Goal: Task Accomplishment & Management: Manage account settings

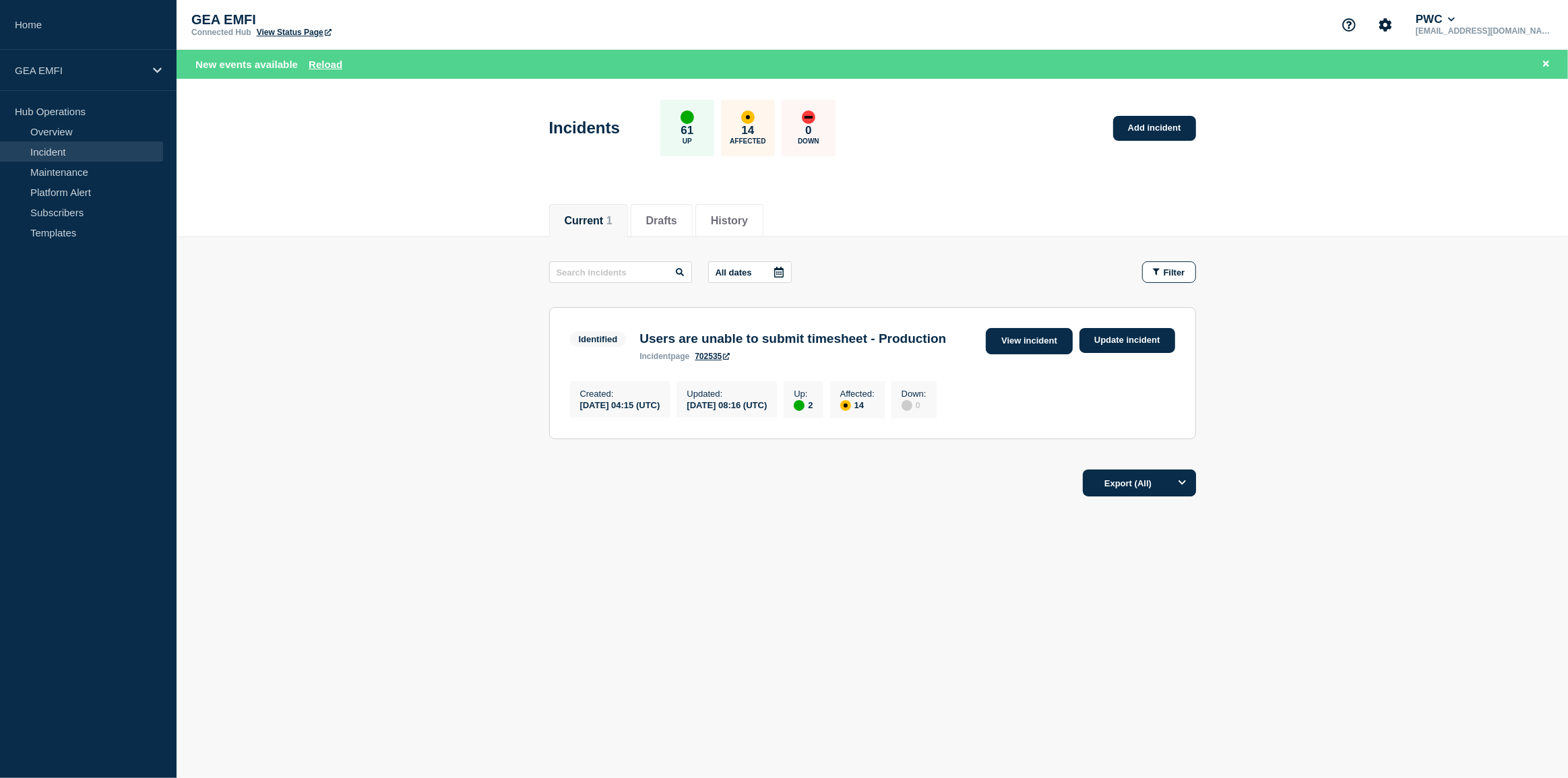
click at [1012, 344] on link "View incident" at bounding box center [1029, 341] width 87 height 26
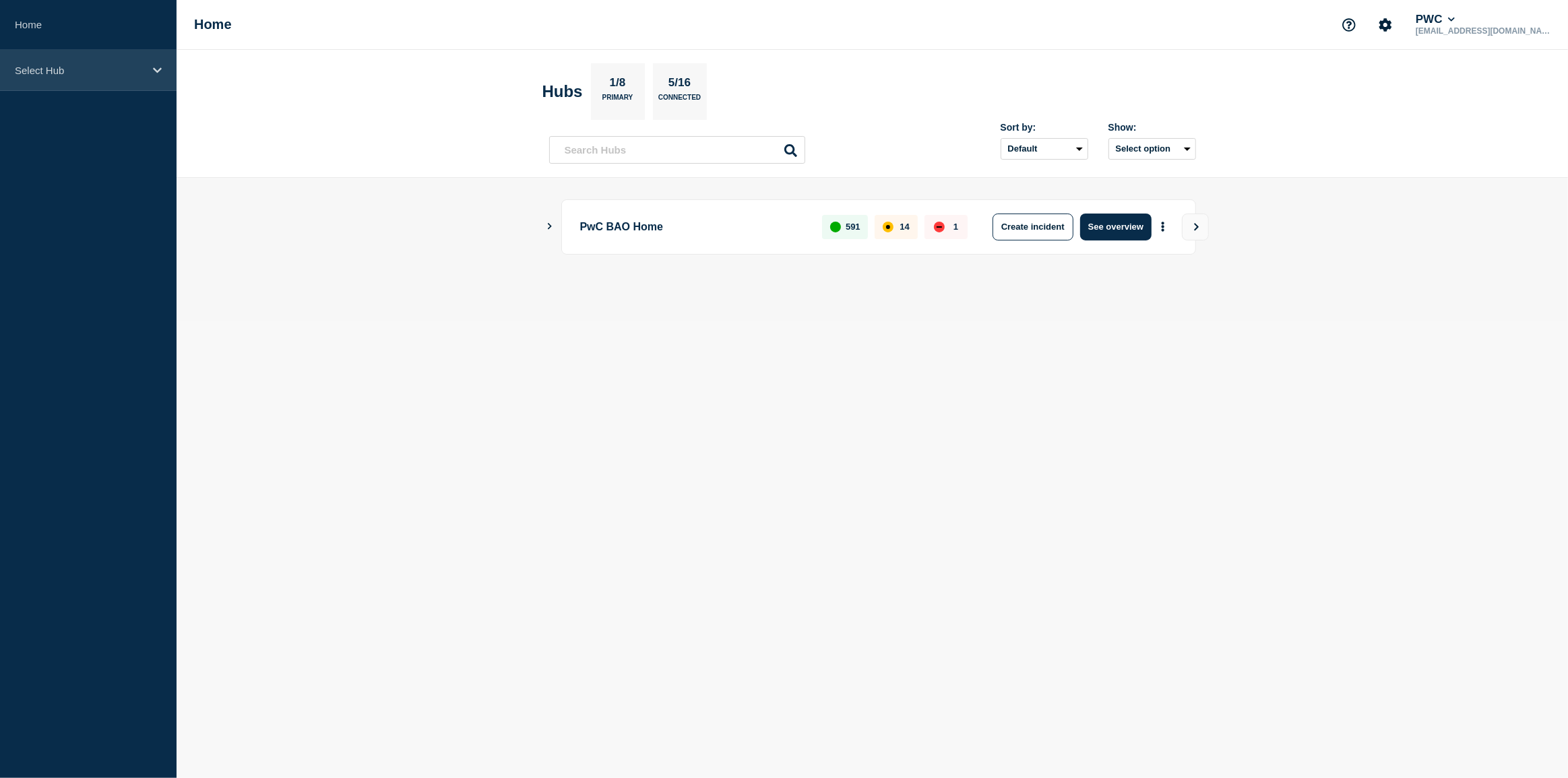
click at [160, 71] on icon at bounding box center [157, 70] width 9 height 10
click at [155, 72] on icon at bounding box center [157, 70] width 9 height 10
click at [156, 73] on icon at bounding box center [157, 70] width 9 height 10
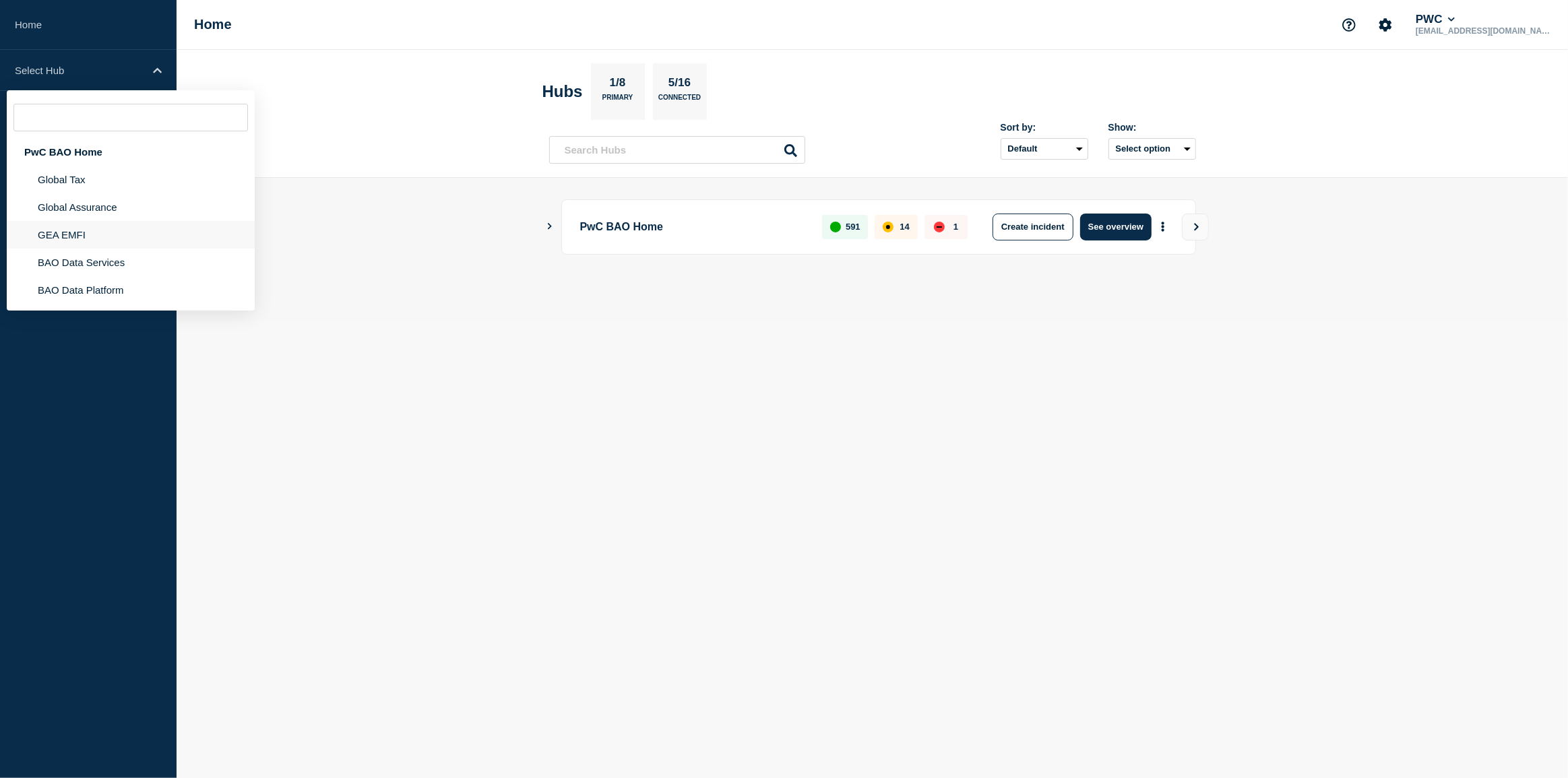
click at [89, 235] on li "GEA EMFI" at bounding box center [130, 235] width 248 height 27
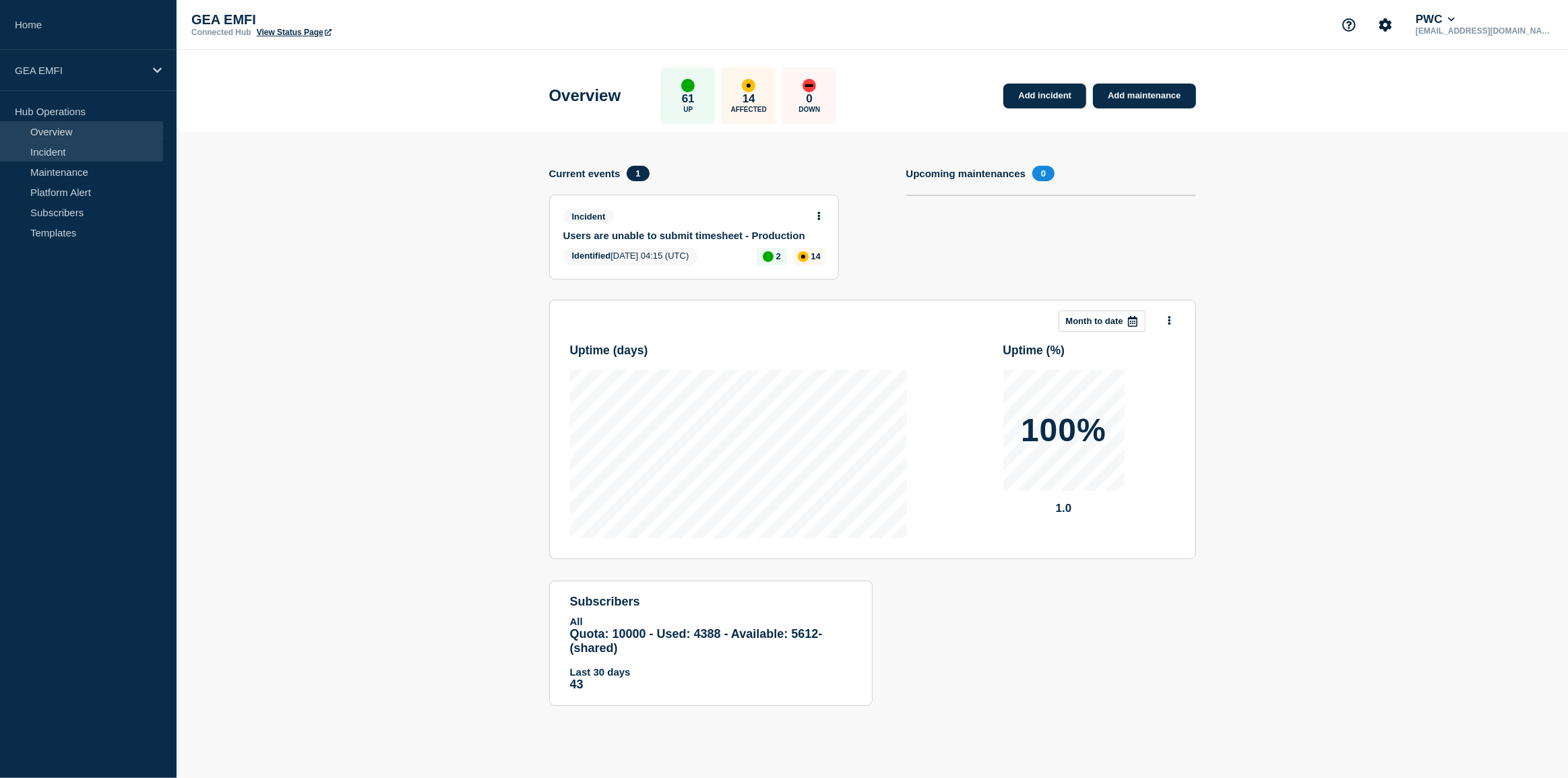
click at [87, 157] on link "Incident" at bounding box center [81, 152] width 163 height 20
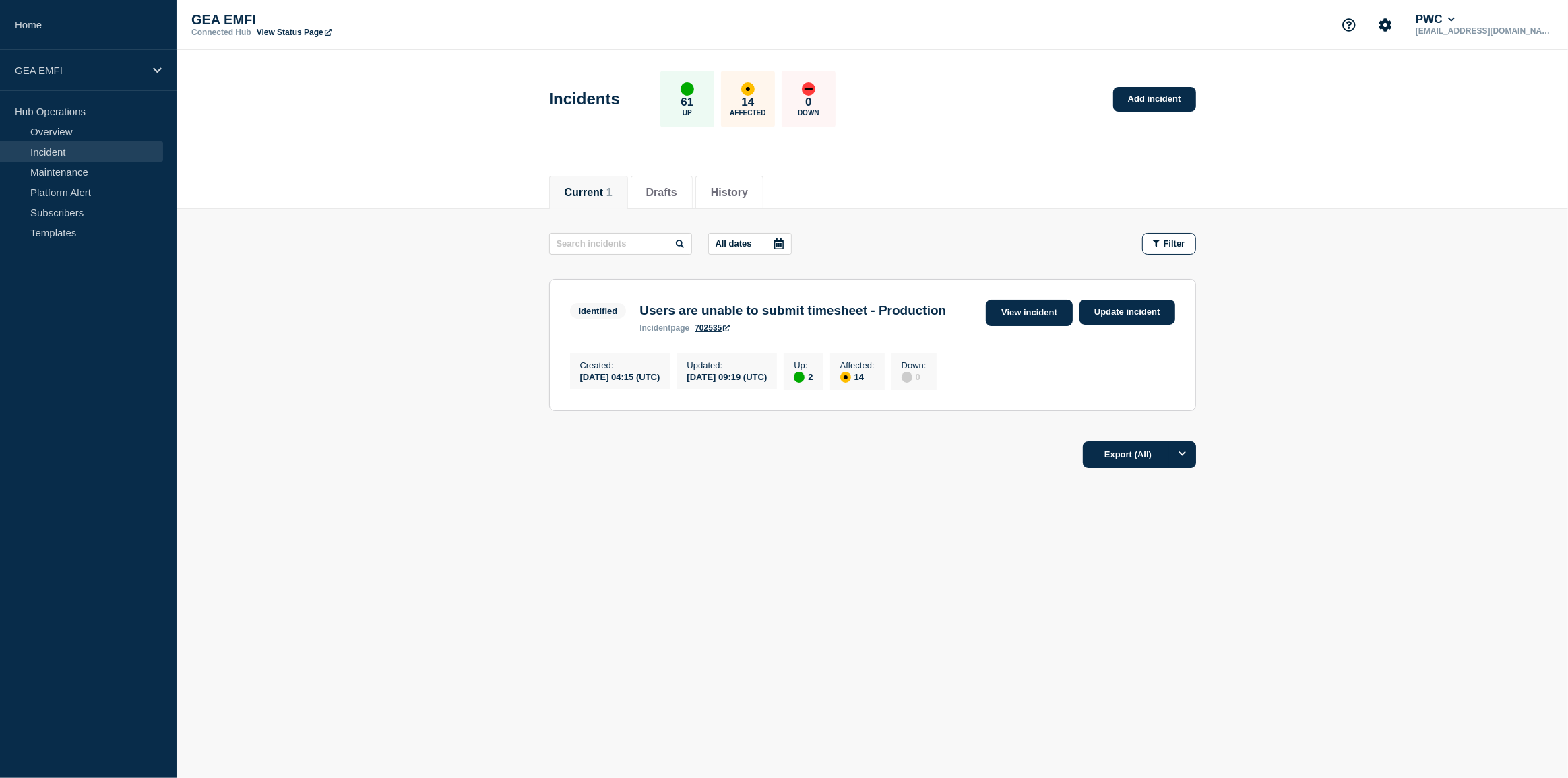
click at [1011, 316] on link "View incident" at bounding box center [1029, 313] width 87 height 26
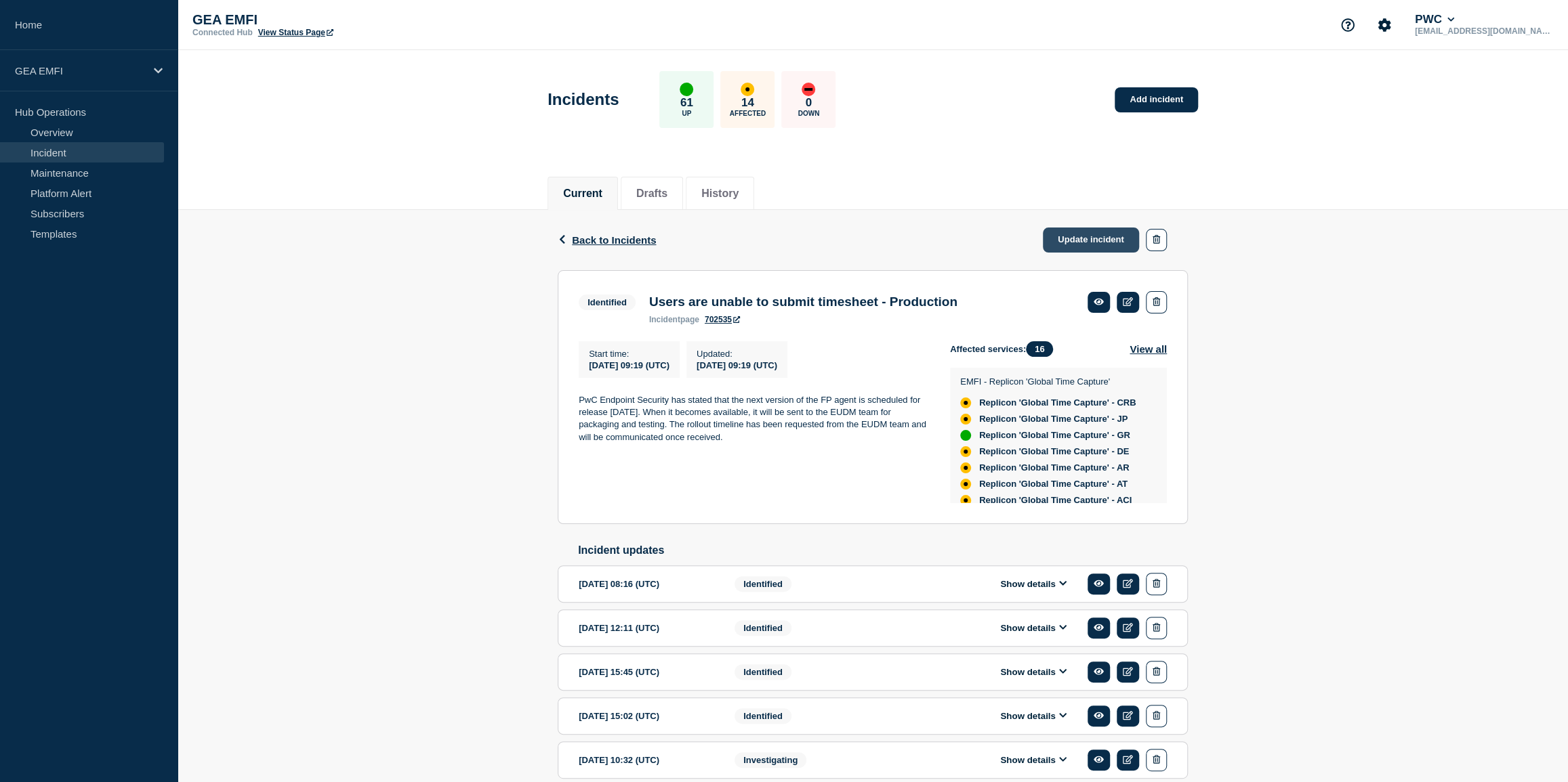
click at [1088, 237] on link "Update incident" at bounding box center [1090, 240] width 96 height 25
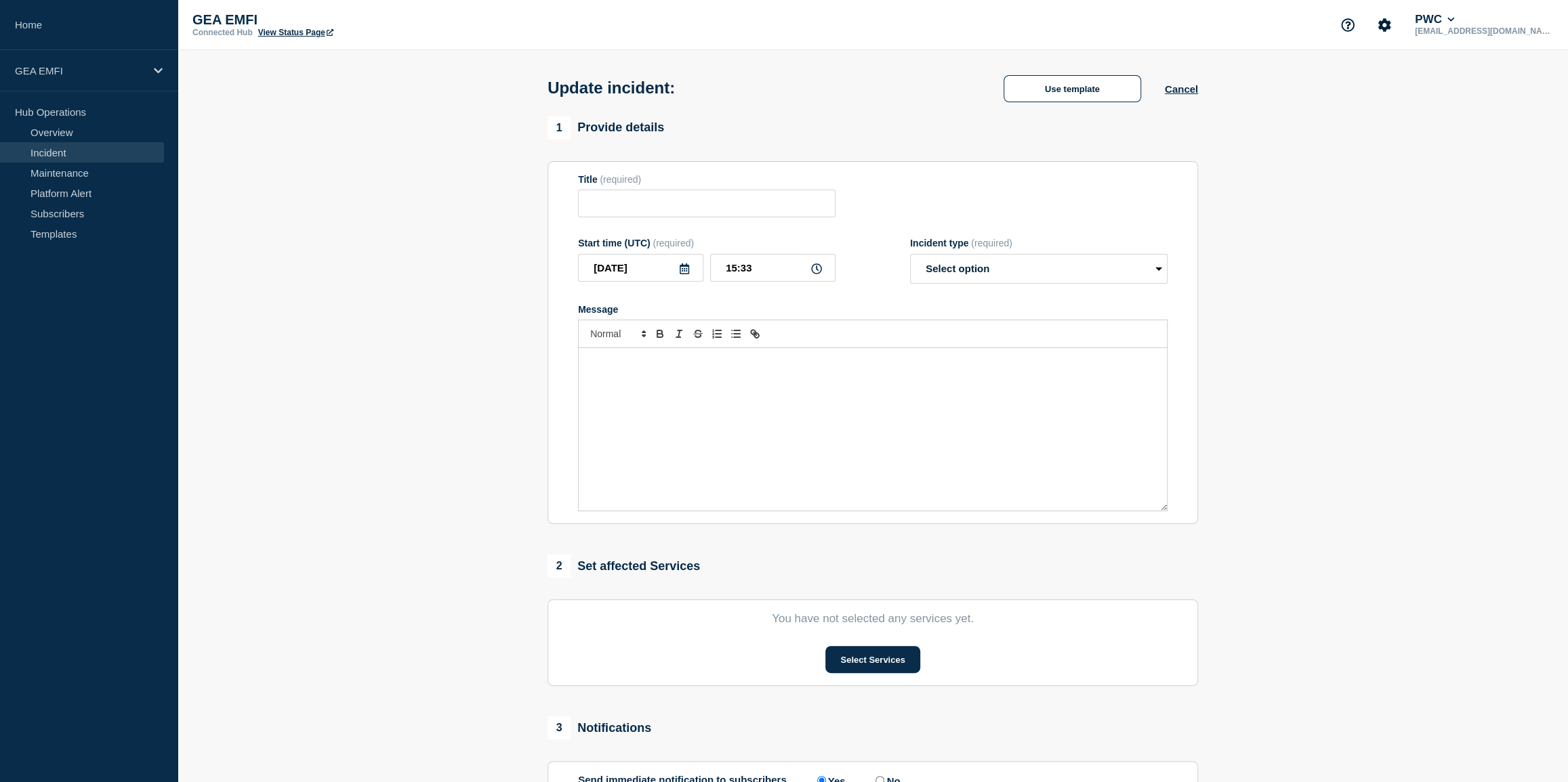
type input "Users are unable to submit timesheet - Production"
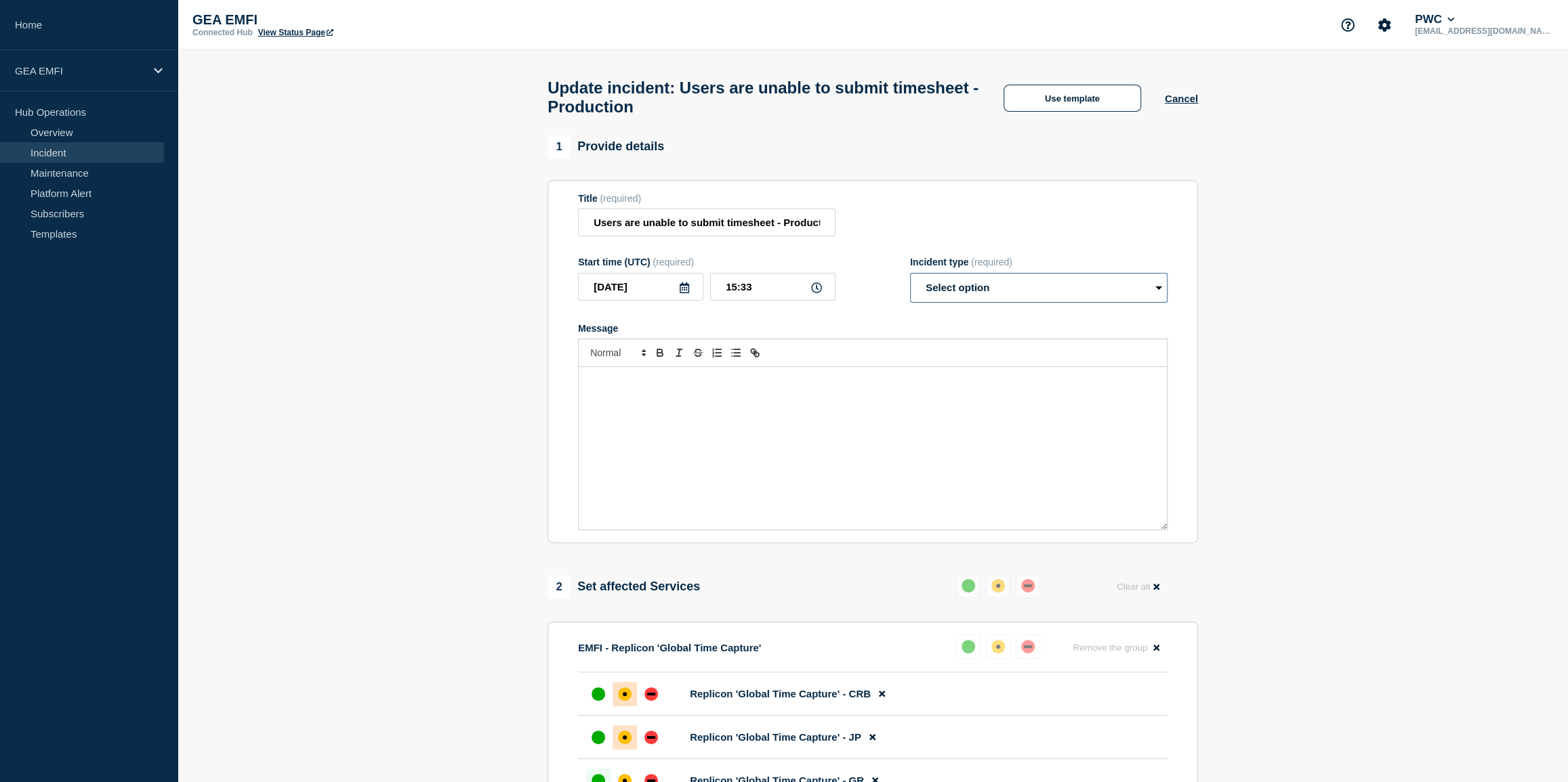
click at [989, 298] on select "Select option Investigating Identified Monitoring Resolved" at bounding box center [1038, 287] width 257 height 30
select select "identified"
click at [910, 281] on select "Select option Investigating Identified Monitoring Resolved" at bounding box center [1038, 287] width 257 height 30
click at [707, 398] on div "Message" at bounding box center [872, 448] width 588 height 163
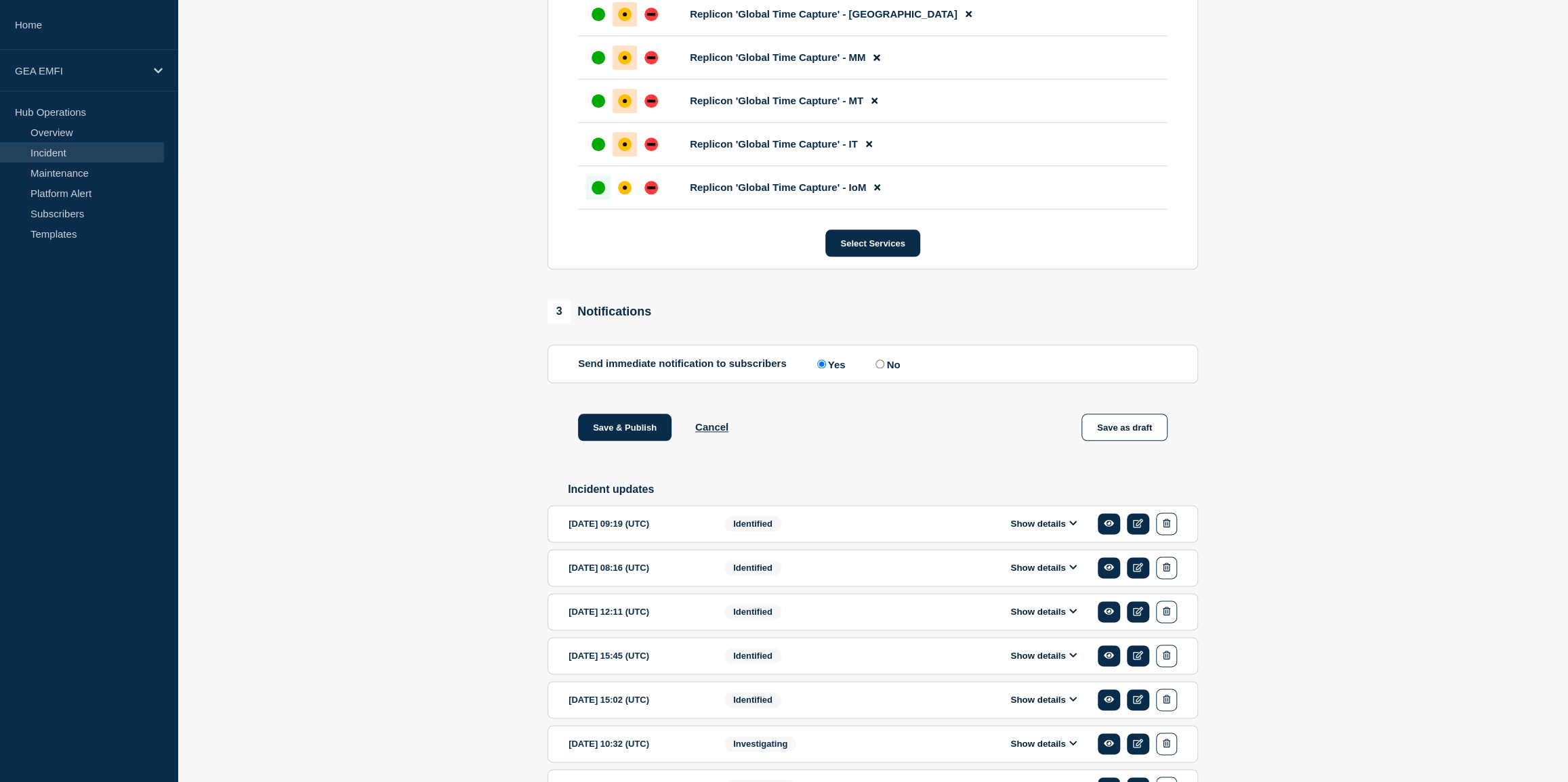
scroll to position [1231, 0]
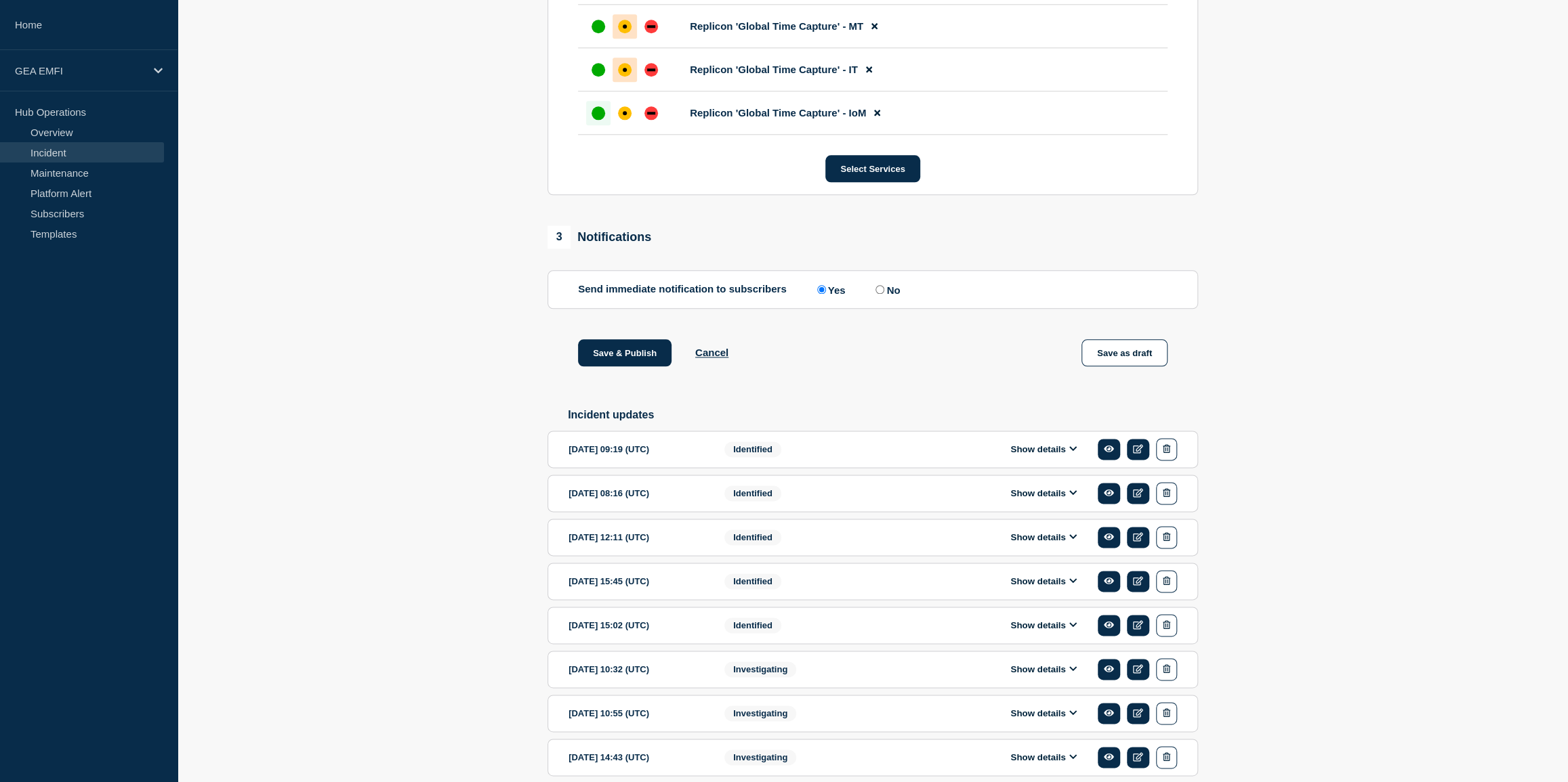
click at [1075, 451] on icon at bounding box center [1073, 448] width 7 height 5
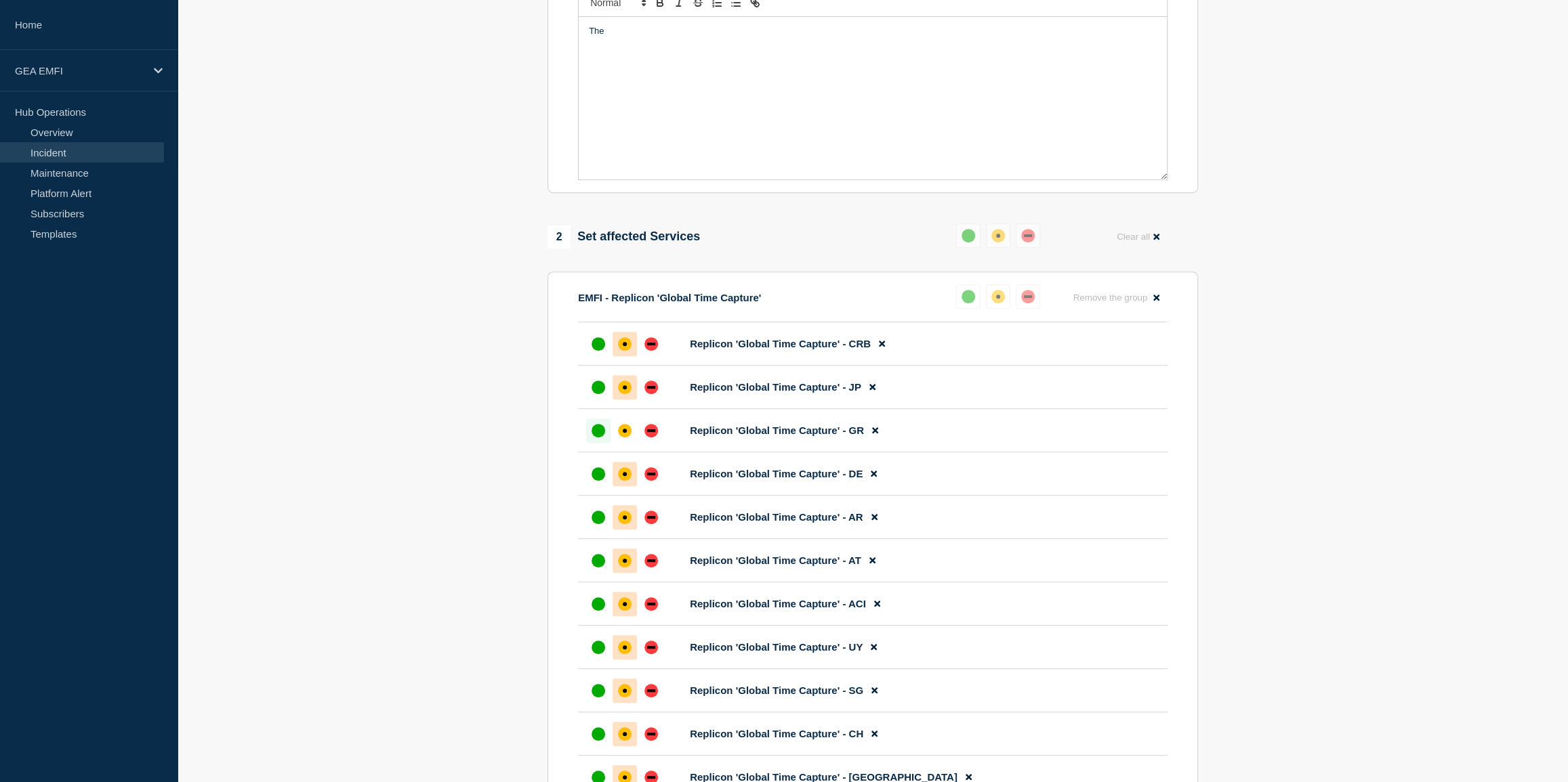
scroll to position [61, 0]
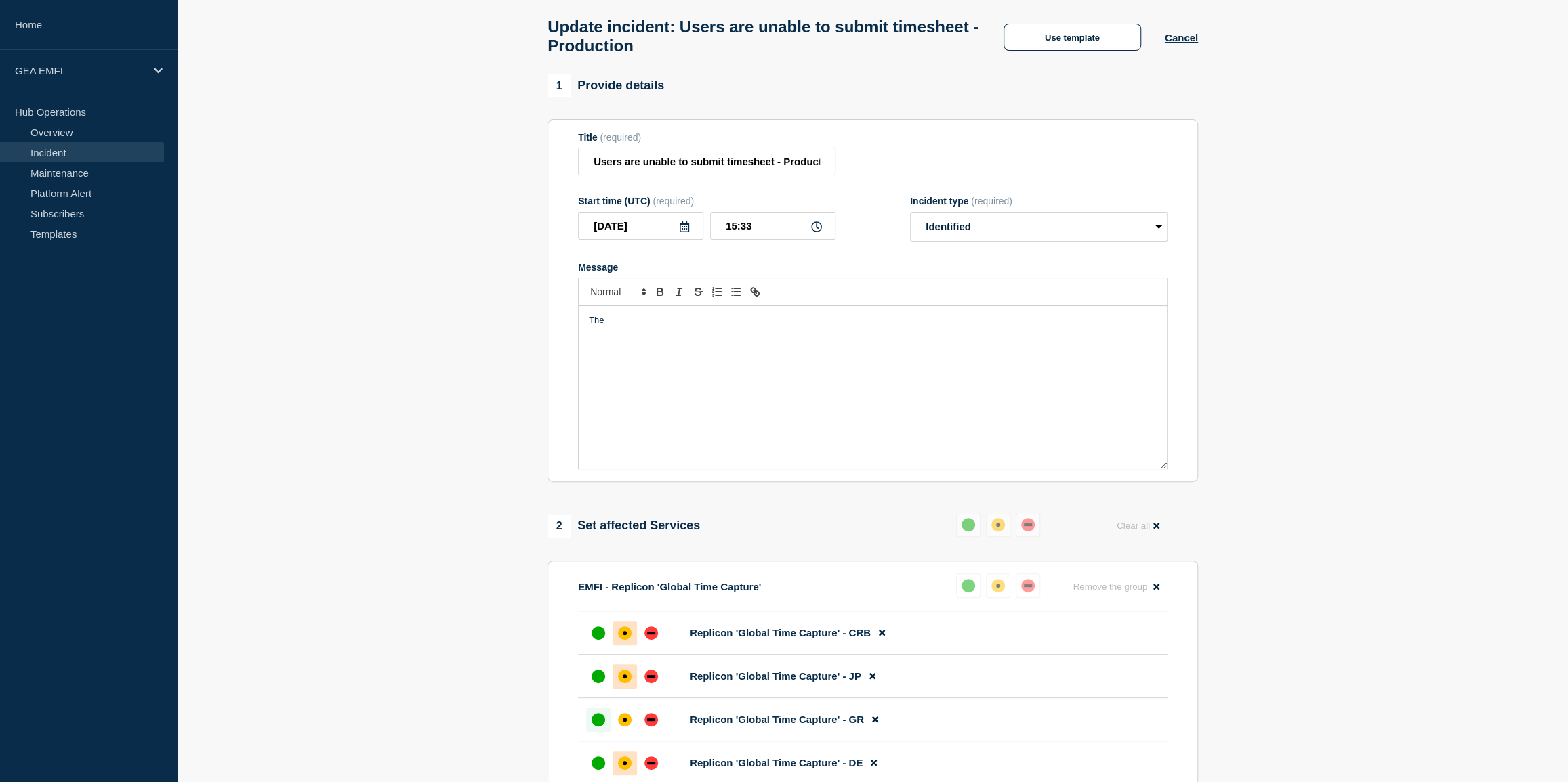
click at [639, 336] on div "The" at bounding box center [872, 388] width 588 height 163
click at [639, 336] on div "The" at bounding box center [872, 388] width 588 height 163
click at [673, 327] on p "The EUDM team have confirmed once the agent is released" at bounding box center [873, 320] width 568 height 12
click at [824, 327] on p "The EUDM team has confirmed once the agent is released" at bounding box center [873, 320] width 568 height 12
click at [875, 327] on p "The EUDM team has confirmed once the agent is released and necessary checks hav…" at bounding box center [873, 320] width 568 height 12
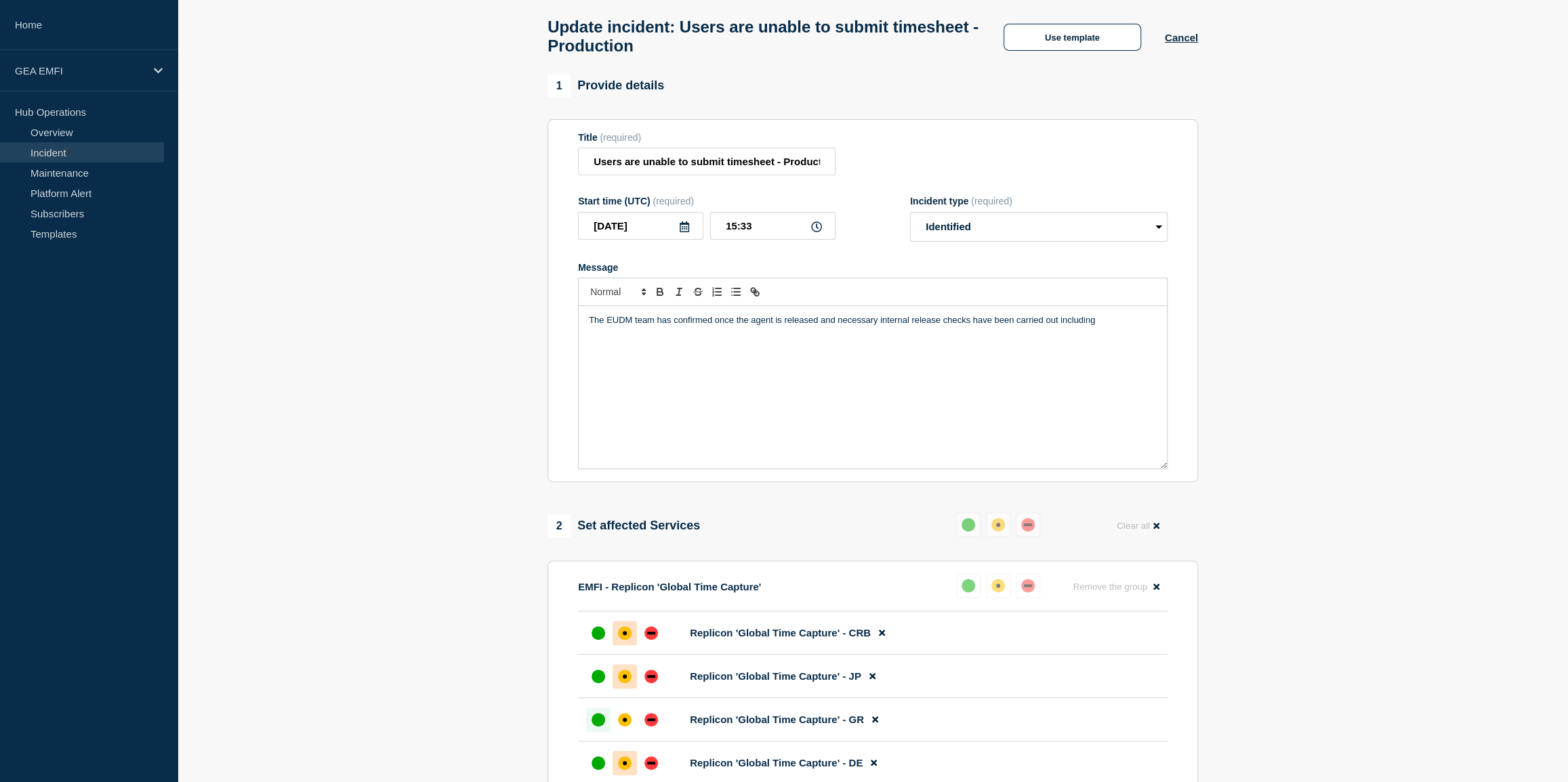
click at [1106, 327] on p "The EUDM team has confirmed once the agent is released and necessary internal r…" at bounding box center [873, 320] width 568 height 12
click at [708, 337] on p "The EUDM team has confirmed once the agent is released and necessary internal r…" at bounding box center [873, 327] width 568 height 25
click at [843, 339] on p "The EUDM team has confirmed once the agent is released and necessary internal r…" at bounding box center [873, 327] width 568 height 25
click at [718, 351] on p "The EUDM team has confirmed once the agent is released and necessary internal r…" at bounding box center [873, 333] width 568 height 37
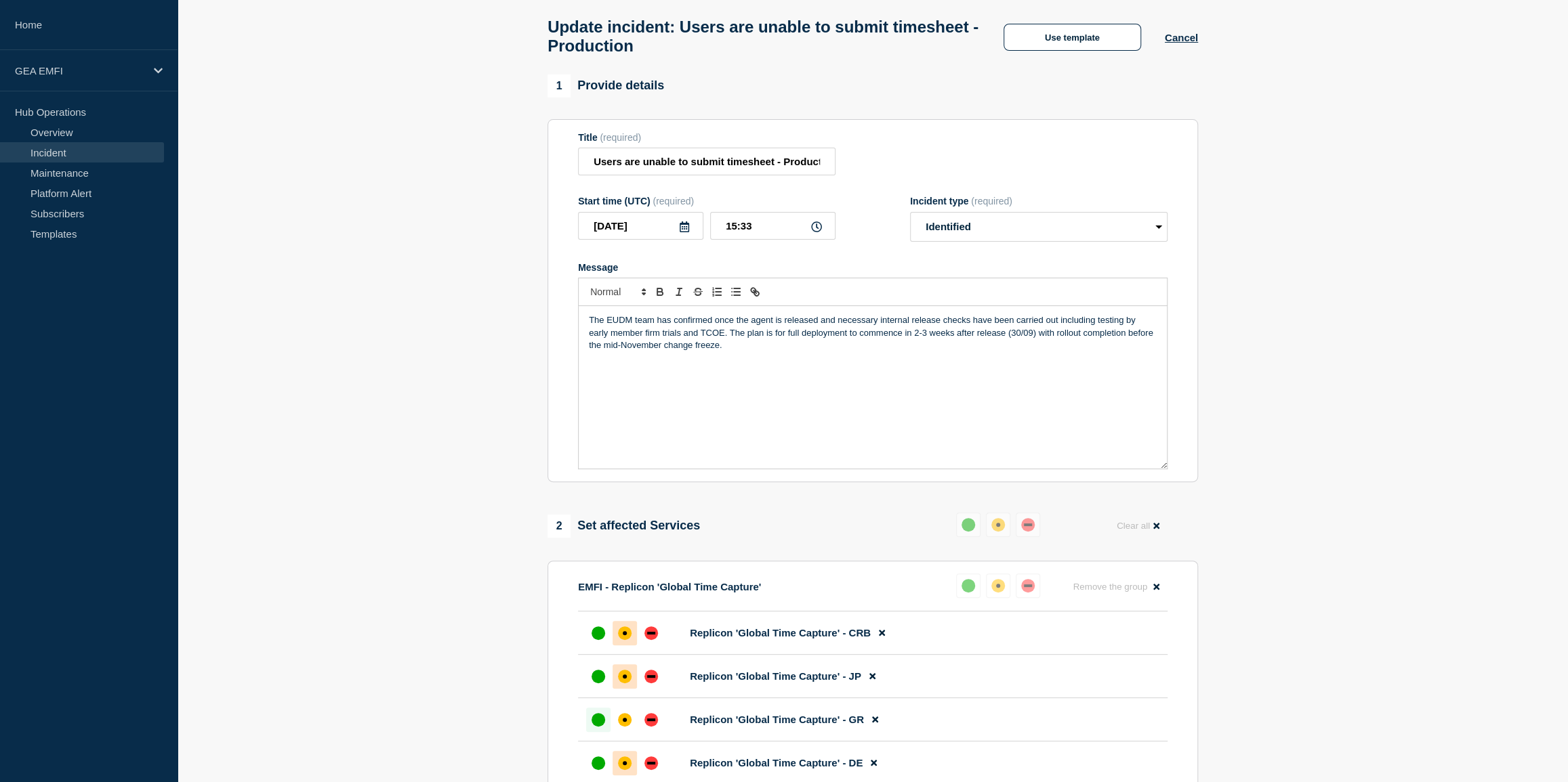
click at [718, 351] on p "The EUDM team has confirmed once the agent is released and necessary internal r…" at bounding box center [873, 333] width 568 height 37
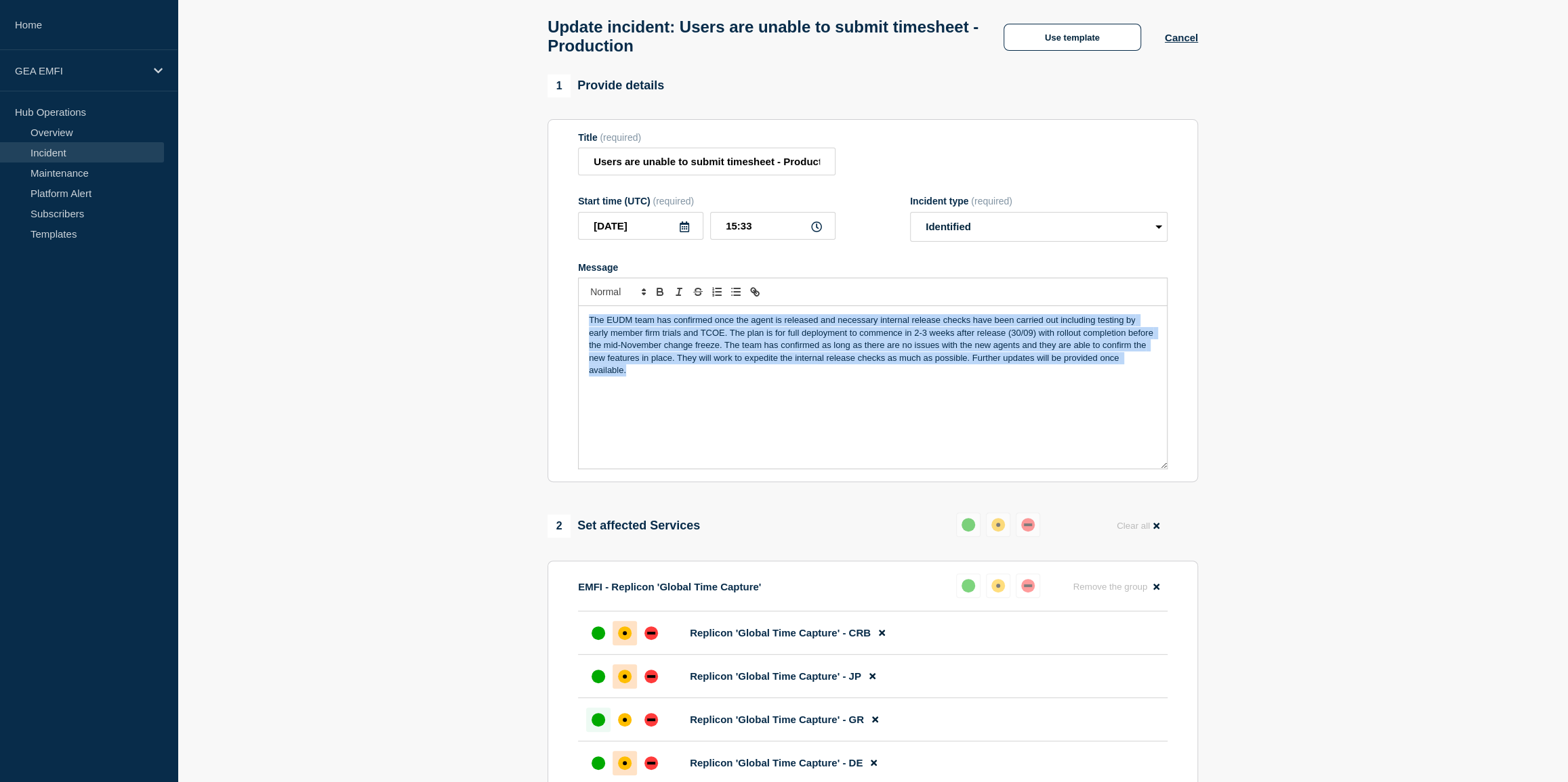
drag, startPoint x: 1131, startPoint y: 372, endPoint x: 587, endPoint y: 325, distance: 546.0
click at [587, 325] on div "The EUDM team has confirmed once the agent is released and necessary internal r…" at bounding box center [872, 388] width 588 height 163
copy p "The EUDM team has confirmed once the agent is released and necessary internal r…"
click at [1145, 370] on div "The EUDM team has confirmed once the agent is released and necessary internal r…" at bounding box center [872, 388] width 588 height 163
click at [1144, 367] on p "The EUDM team has confirmed once the agent is released and necessary internal r…" at bounding box center [873, 346] width 568 height 62
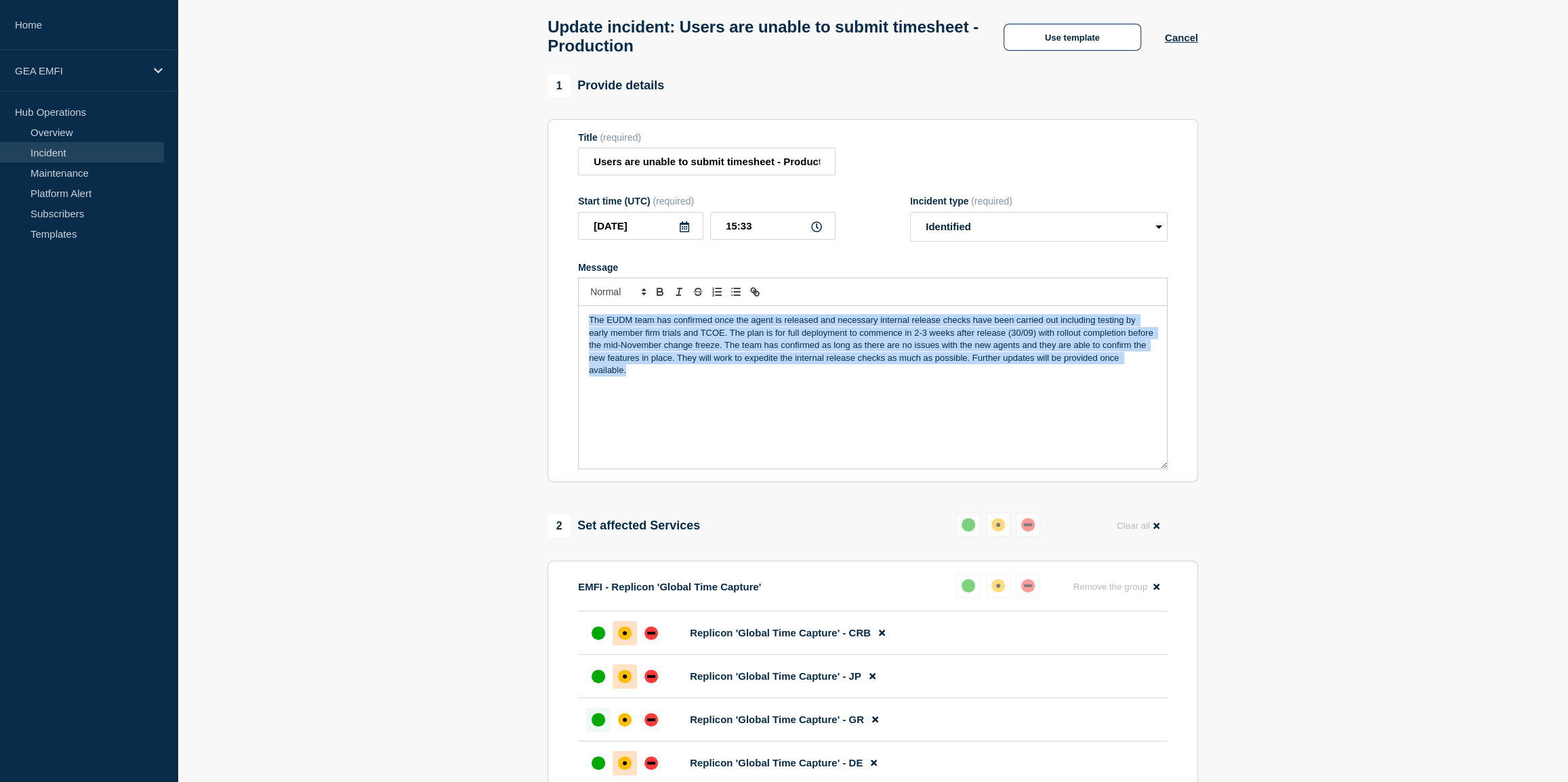
click at [1144, 367] on p "The EUDM team has confirmed once the agent is released and necessary internal r…" at bounding box center [873, 346] width 568 height 62
drag, startPoint x: 1144, startPoint y: 369, endPoint x: 584, endPoint y: 332, distance: 561.2
click at [585, 332] on div "The EUDM team has confirmed once the agent is released and necessary internal r…" at bounding box center [872, 388] width 588 height 163
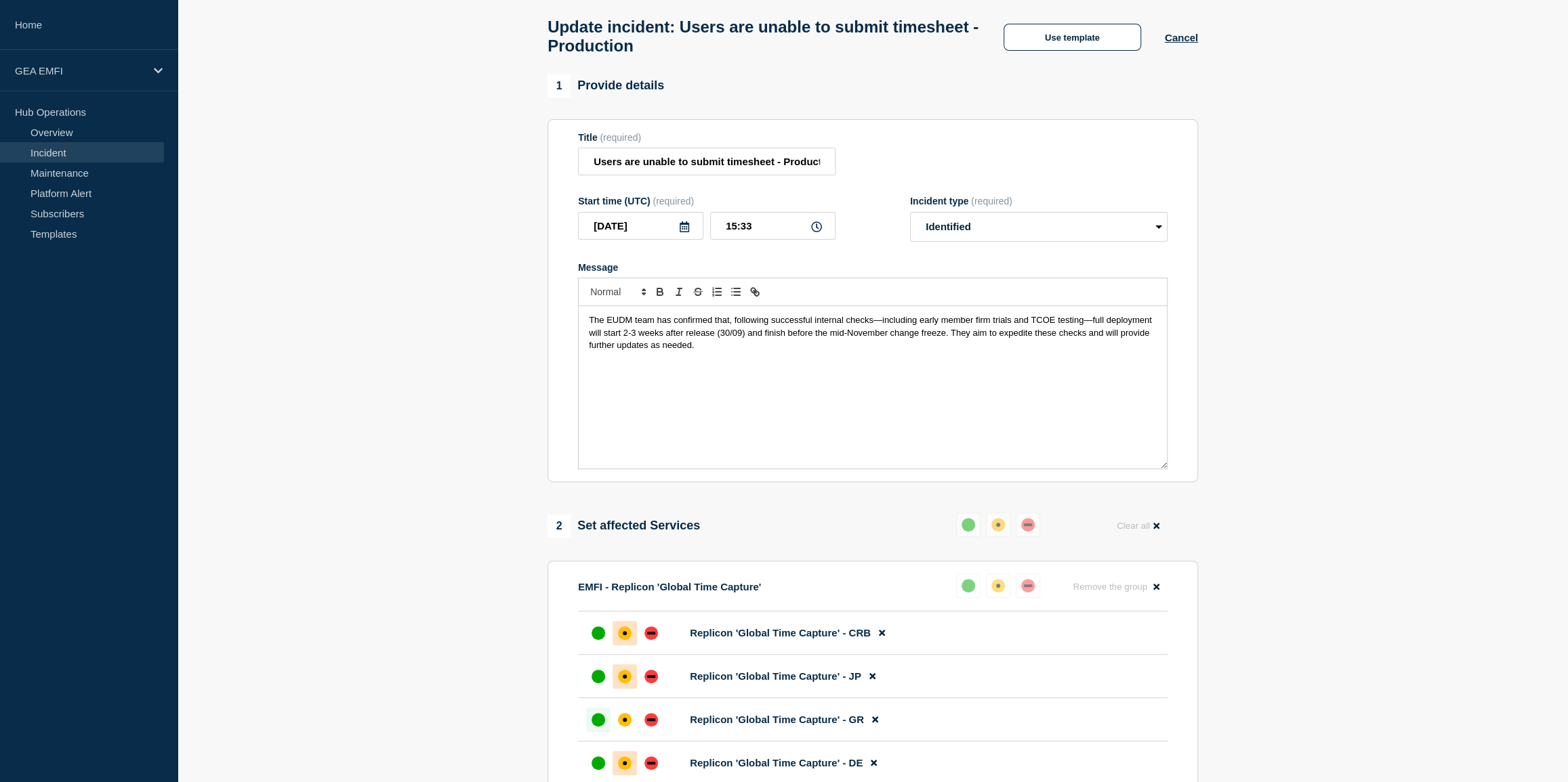
click at [1086, 345] on span "The EUDM team has confirmed that, following successful internal checks—includin…" at bounding box center [872, 332] width 565 height 36
click at [910, 361] on div "The EUDM team has confirmed that, following successful internal checks—includin…" at bounding box center [872, 388] width 588 height 163
drag, startPoint x: 920, startPoint y: 357, endPoint x: 586, endPoint y: 328, distance: 335.3
click at [586, 328] on div "The EUDM team has confirmed that, following successful internal checks—includin…" at bounding box center [872, 388] width 588 height 163
copy span "The EUDM team has confirmed that, following successful internal checks—includin…"
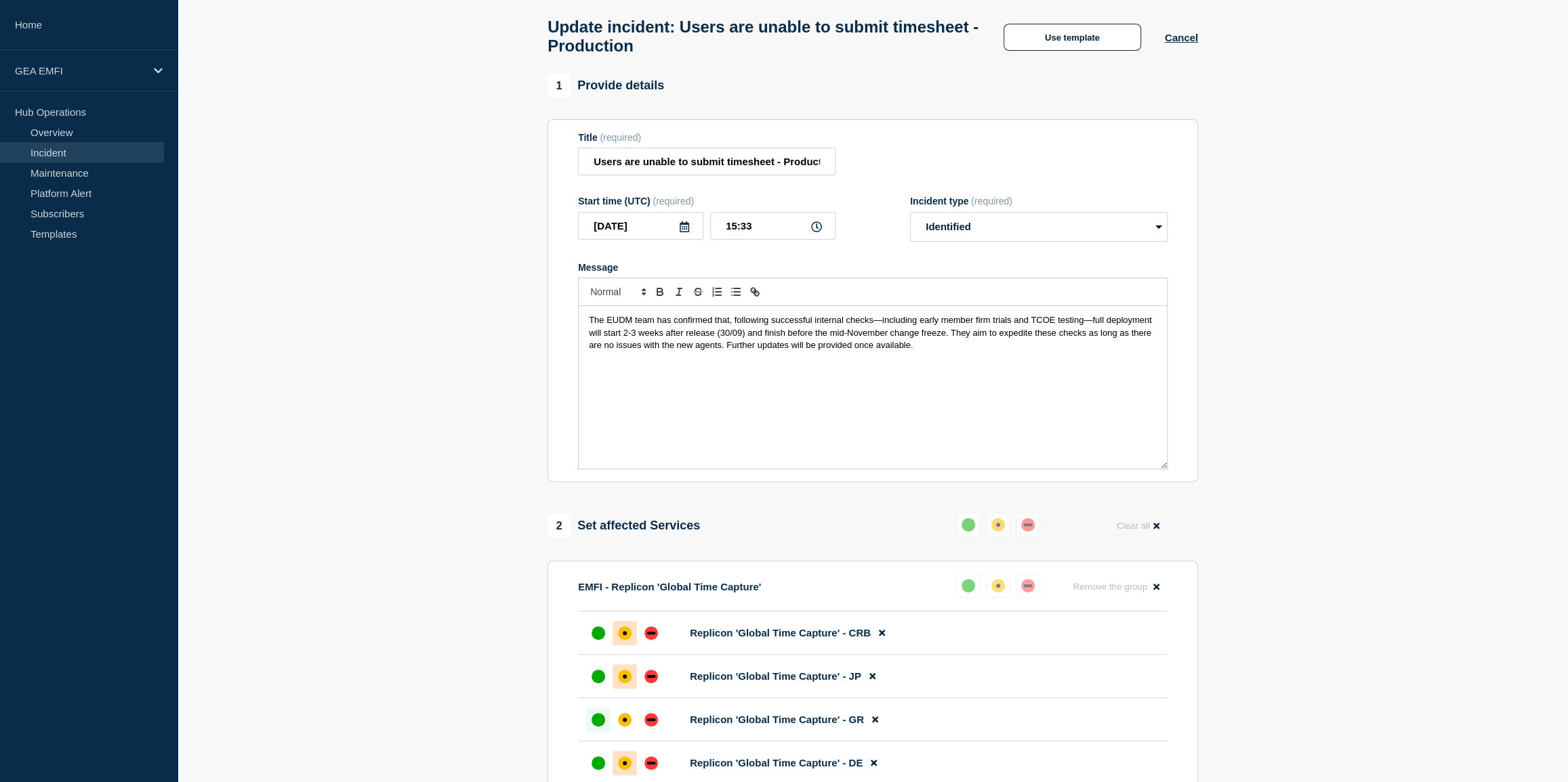
click at [618, 394] on div "The EUDM team has confirmed that, following successful internal checks—includin…" at bounding box center [872, 388] width 588 height 163
click at [933, 434] on div "The EUDM team has confirmed that, following successful internal checks—includin…" at bounding box center [872, 388] width 588 height 163
click at [844, 327] on span "The EUDM team has confirmed that, following successful internal checks—includin…" at bounding box center [872, 332] width 565 height 36
click at [843, 329] on span "The EUDM team has confirmed that, following successful internal checks—includin…" at bounding box center [872, 332] width 565 height 36
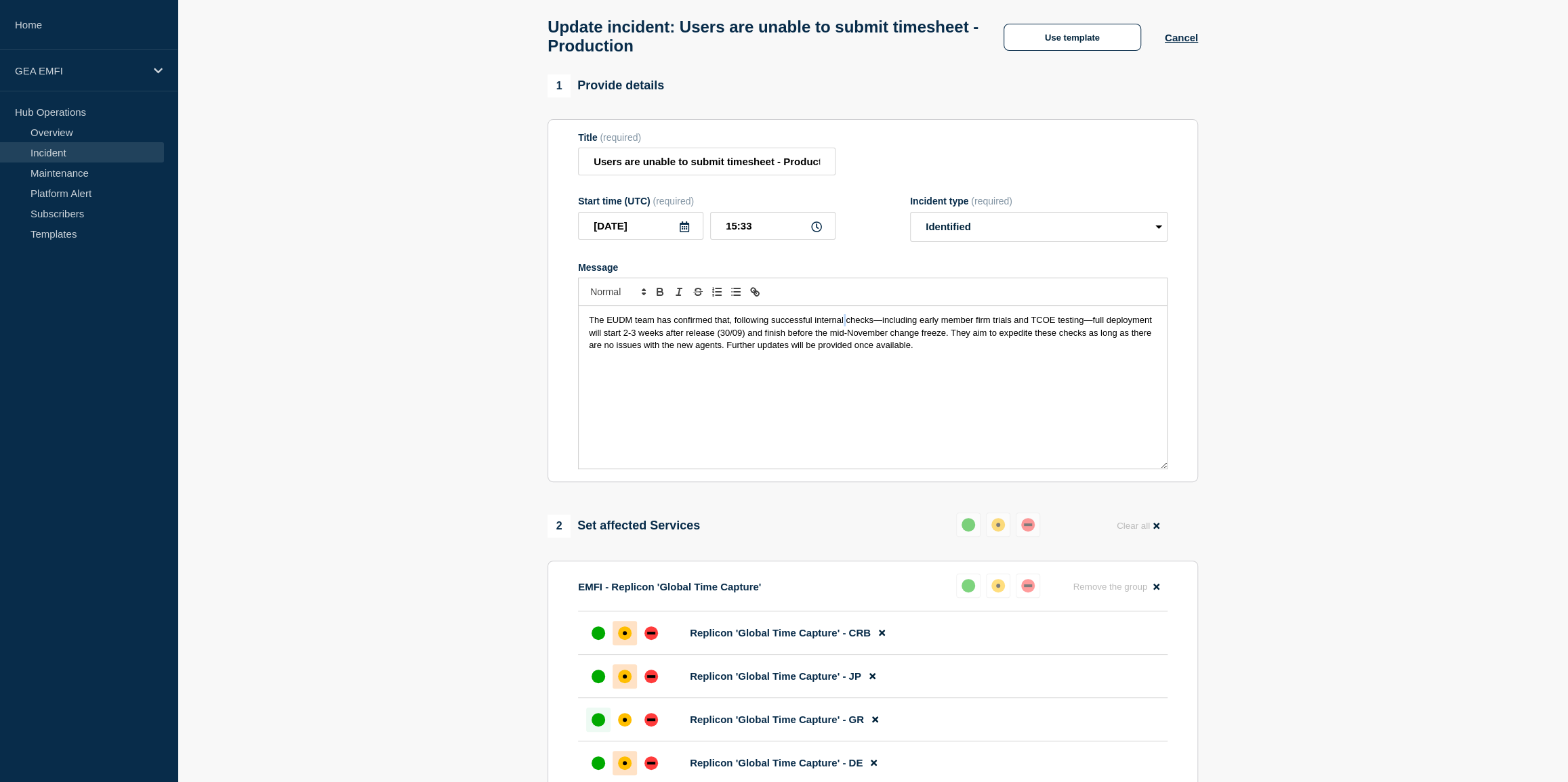
click at [843, 329] on span "The EUDM team has confirmed that, following successful internal checks—includin…" at bounding box center [872, 332] width 565 height 36
click at [912, 327] on span "The EUDM team has confirmed that, following successful internal release checks—…" at bounding box center [869, 332] width 560 height 36
click at [1118, 329] on span "The EUDM team has confirmed that, following successful internal release check i…" at bounding box center [869, 332] width 560 height 36
click at [1116, 328] on span "The EUDM team has confirmed that, following successful internal release check i…" at bounding box center [869, 332] width 560 height 36
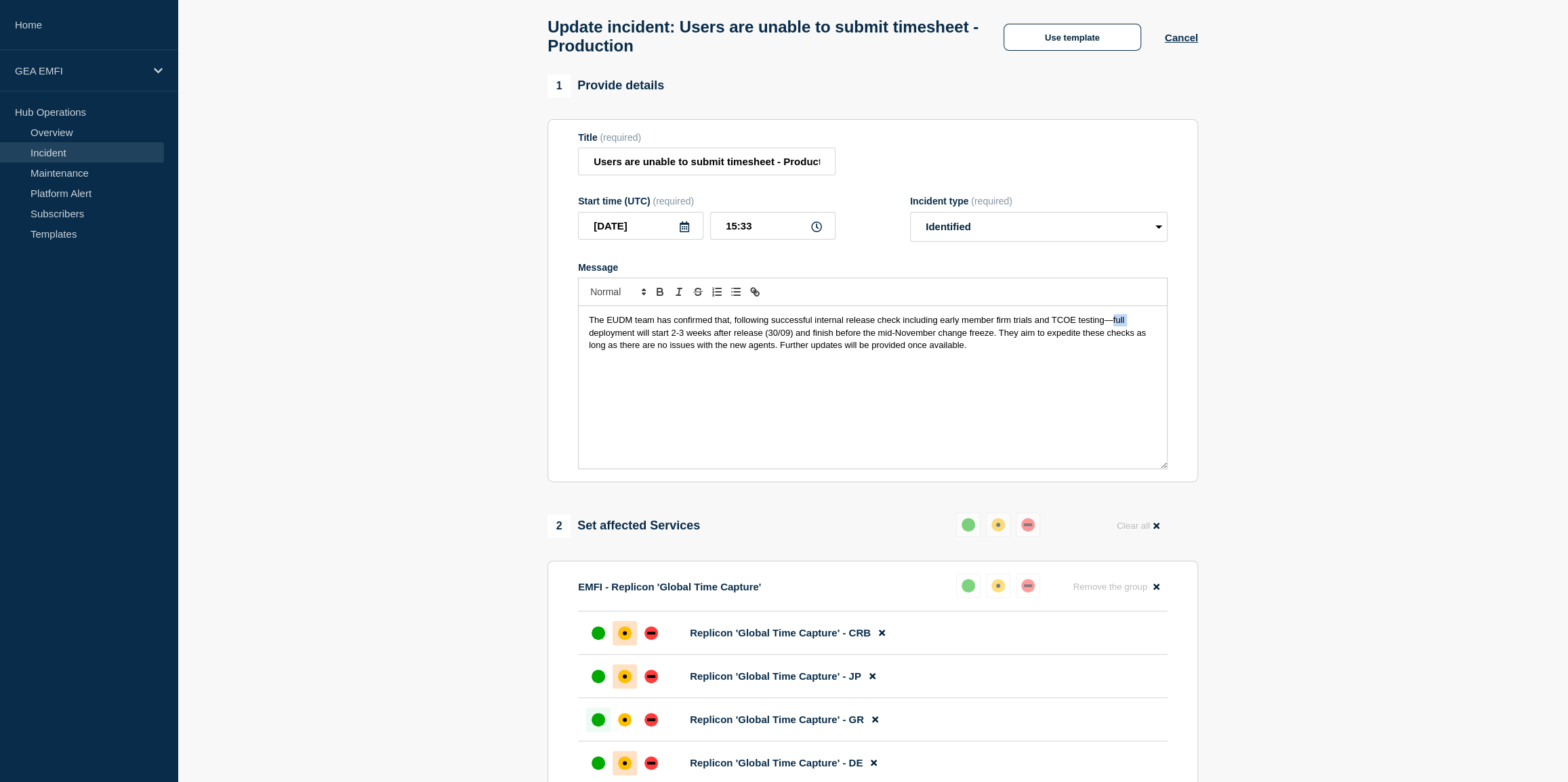
click at [1116, 328] on span "The EUDM team has confirmed that, following successful internal release check i…" at bounding box center [869, 332] width 560 height 36
click at [1113, 327] on span "The EUDM team has confirmed that, following successful internal release check i…" at bounding box center [869, 332] width 560 height 36
click at [773, 350] on span "The EUDM team has confirmed that, following successful internal release check i…" at bounding box center [869, 332] width 560 height 36
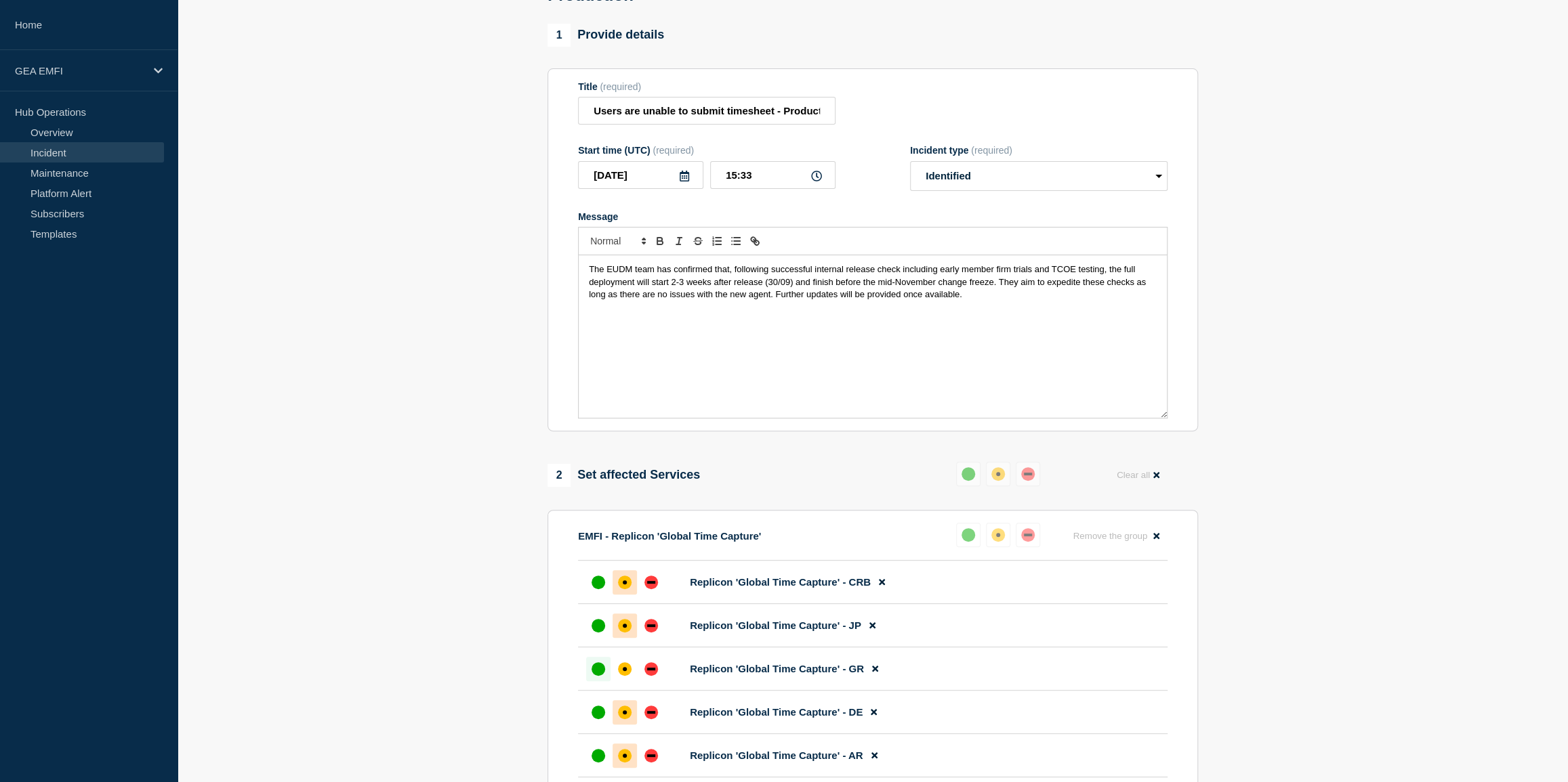
scroll to position [0, 0]
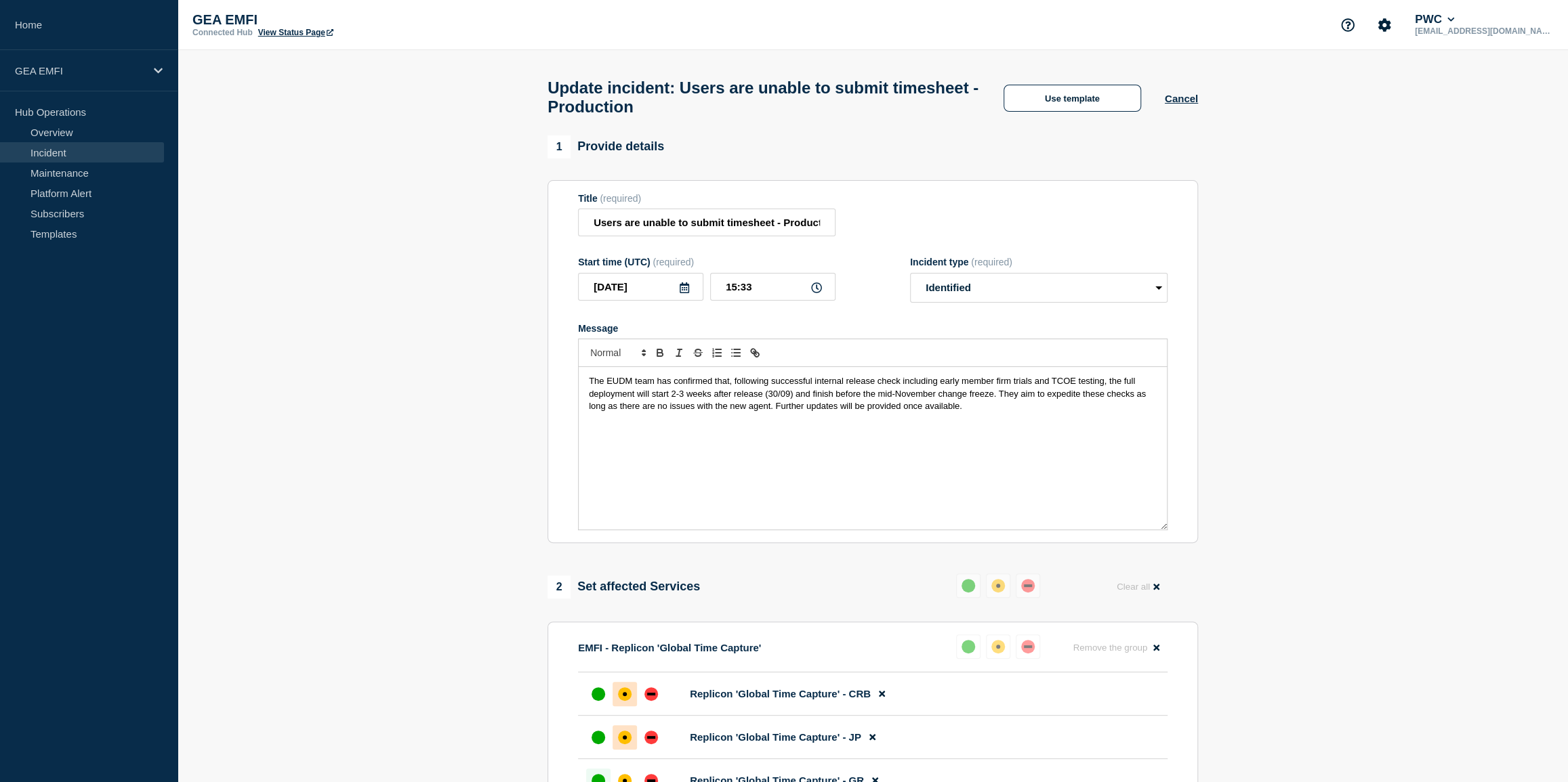
drag, startPoint x: 963, startPoint y: 416, endPoint x: 575, endPoint y: 390, distance: 388.9
click at [575, 390] on section "Title (required) Users are unable to submit timesheet - Production Start time (…" at bounding box center [872, 362] width 650 height 364
copy span "The EUDM team has confirmed that, following successful internal release check i…"
click at [874, 497] on div "The EUDM team has confirmed that, following successful internal release check i…" at bounding box center [872, 448] width 588 height 163
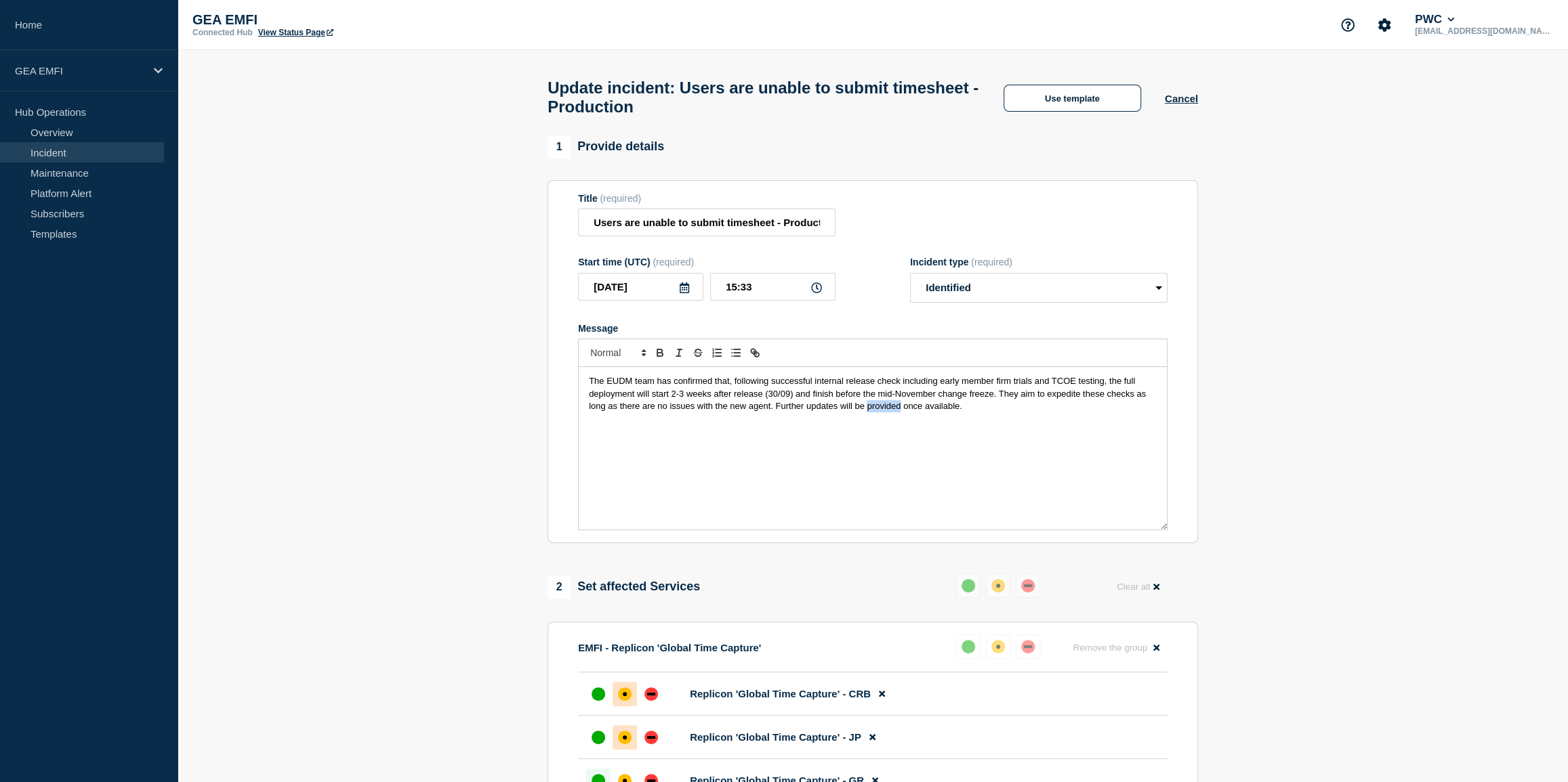
click at [898, 496] on div "The EUDM team has confirmed that, following successful internal release check i…" at bounding box center [872, 448] width 588 height 163
click at [768, 412] on span "The EUDM team has confirmed that, following successful internal release check i…" at bounding box center [869, 393] width 560 height 36
drag, startPoint x: 1002, startPoint y: 418, endPoint x: 583, endPoint y: 390, distance: 419.9
click at [583, 390] on div "The EUDM team has confirmed that, following successful internal release check i…" at bounding box center [872, 448] width 588 height 163
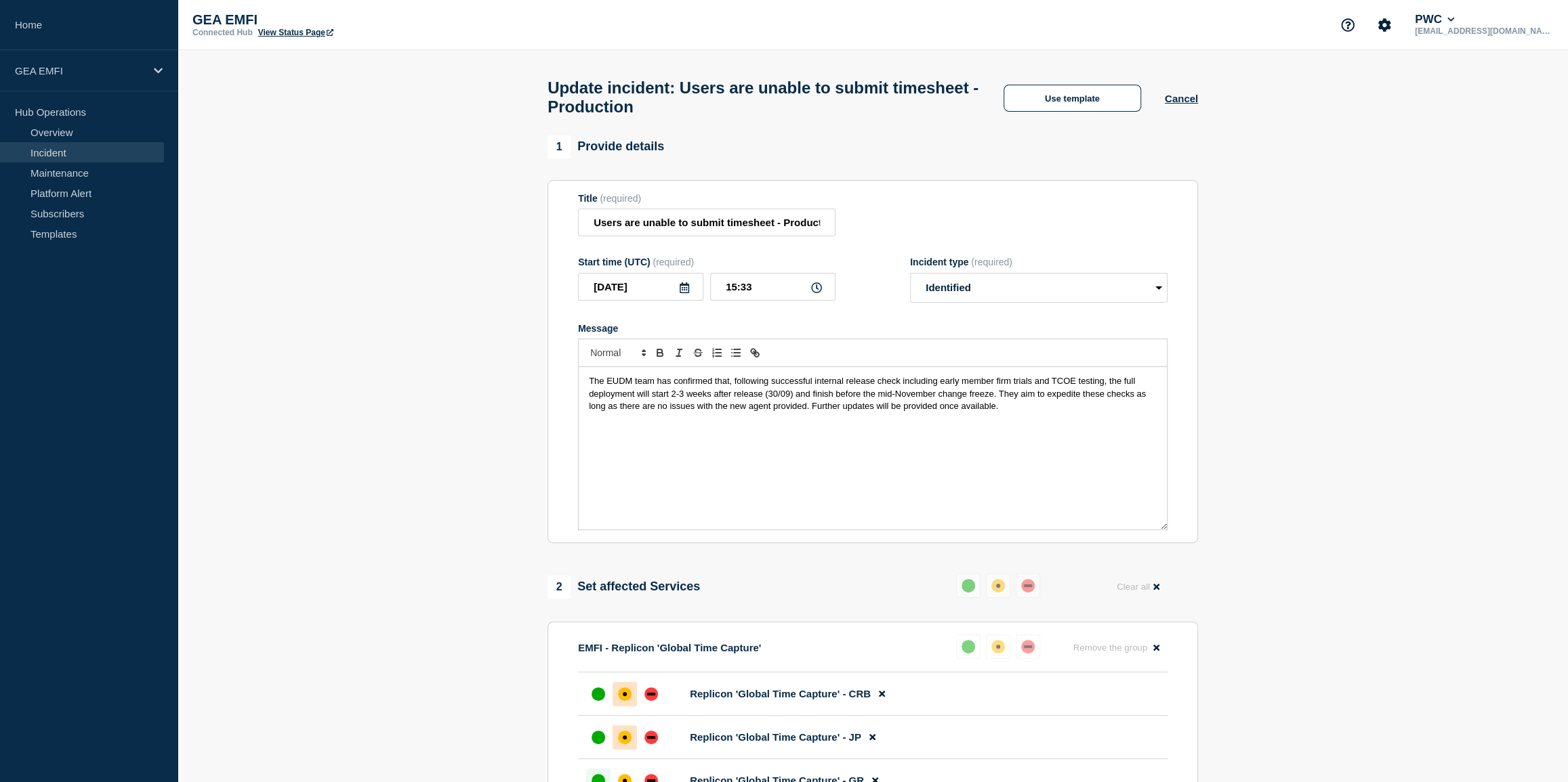
copy span "The EUDM team has confirmed that, following successful internal release check i…"
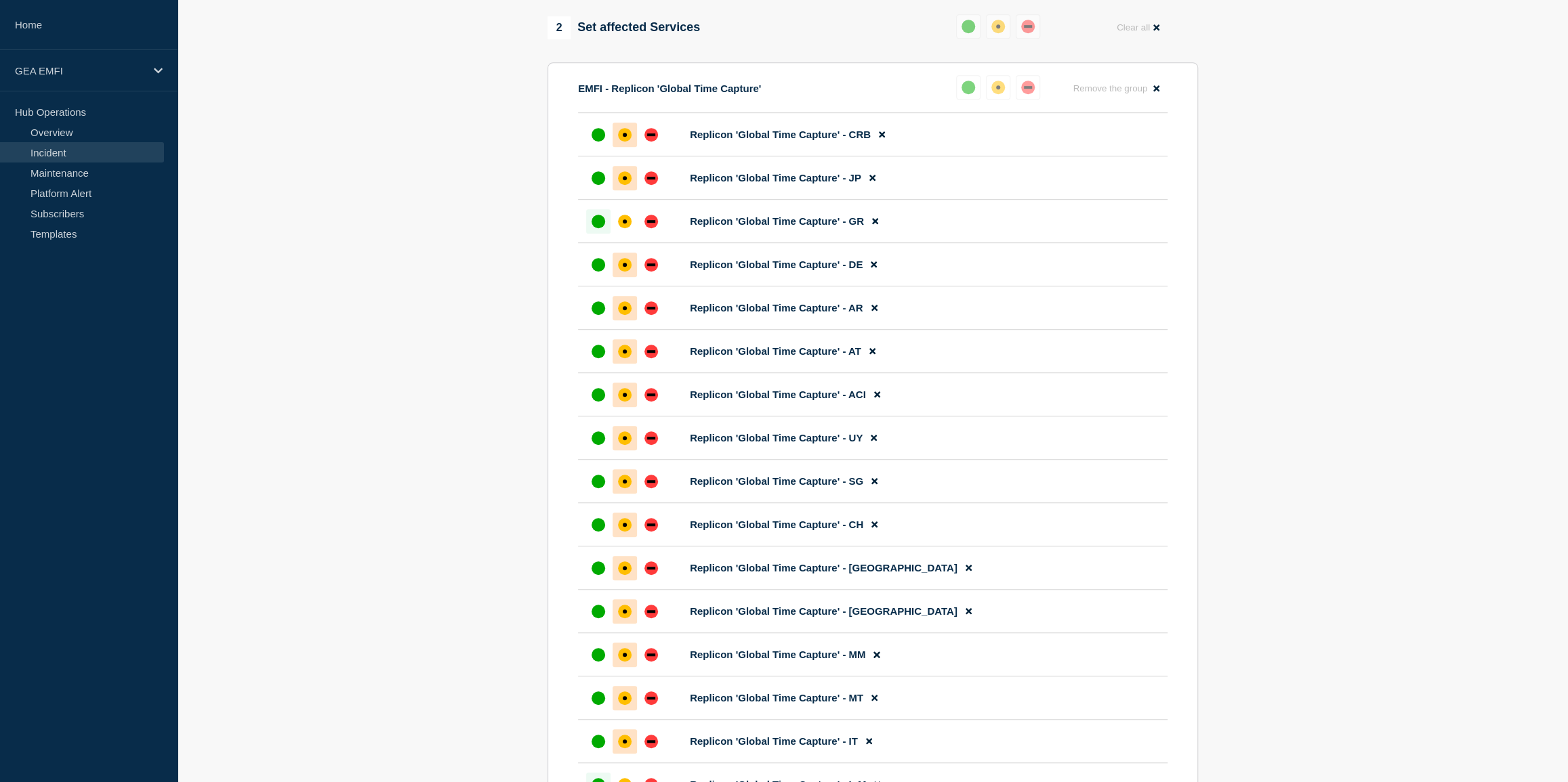
scroll to position [554, 0]
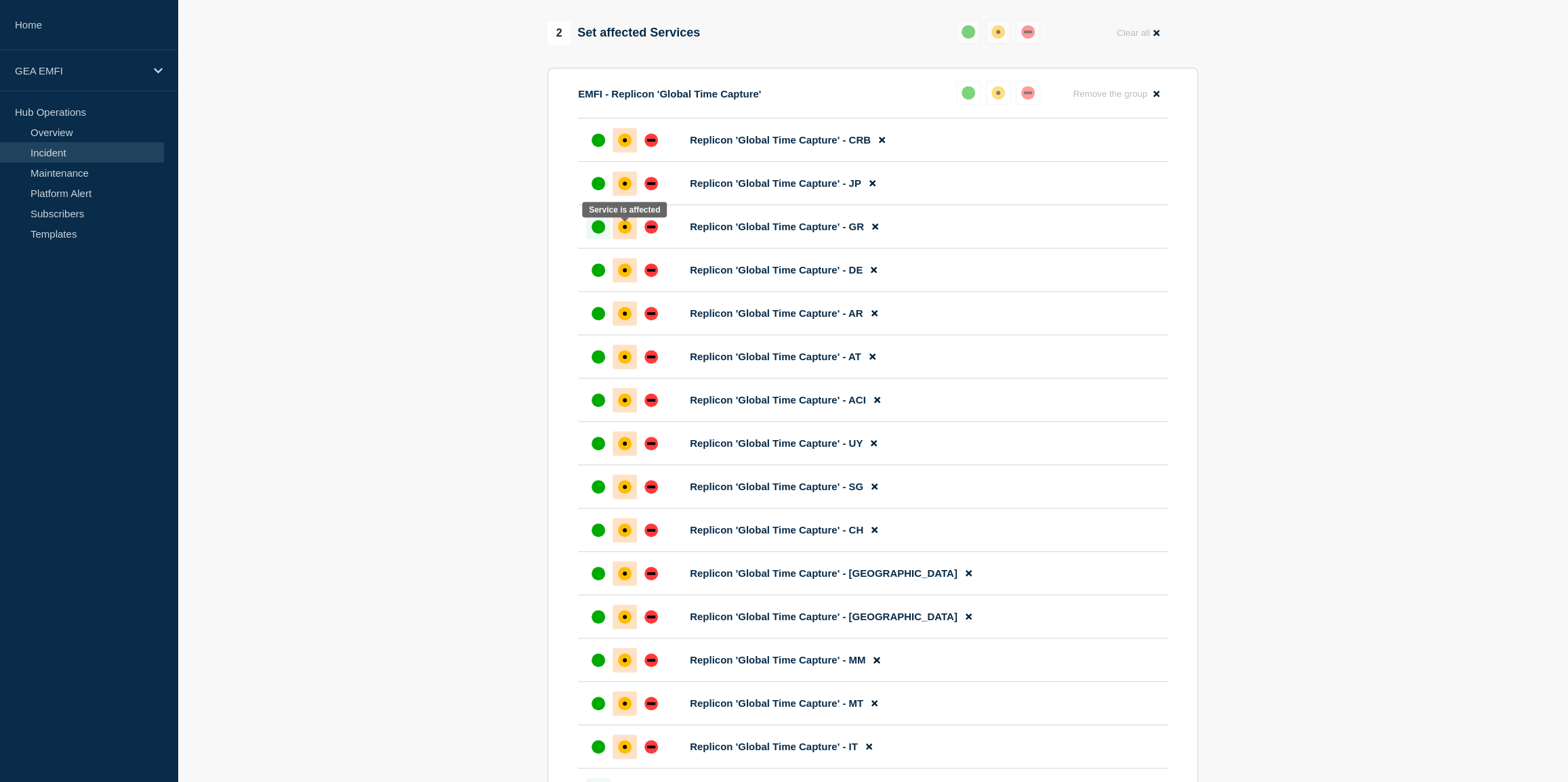
click at [621, 231] on div "affected" at bounding box center [624, 227] width 14 height 14
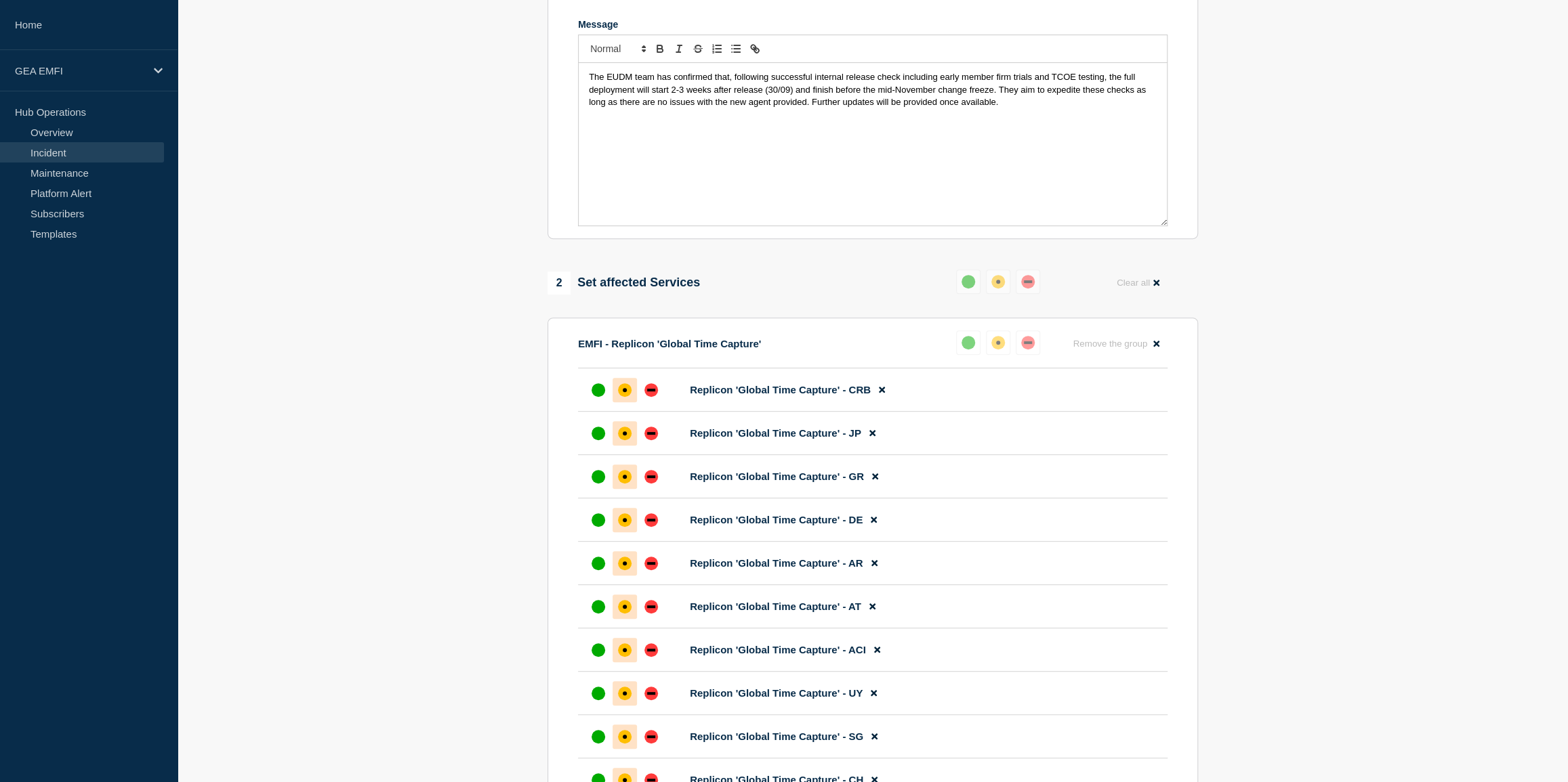
scroll to position [61, 0]
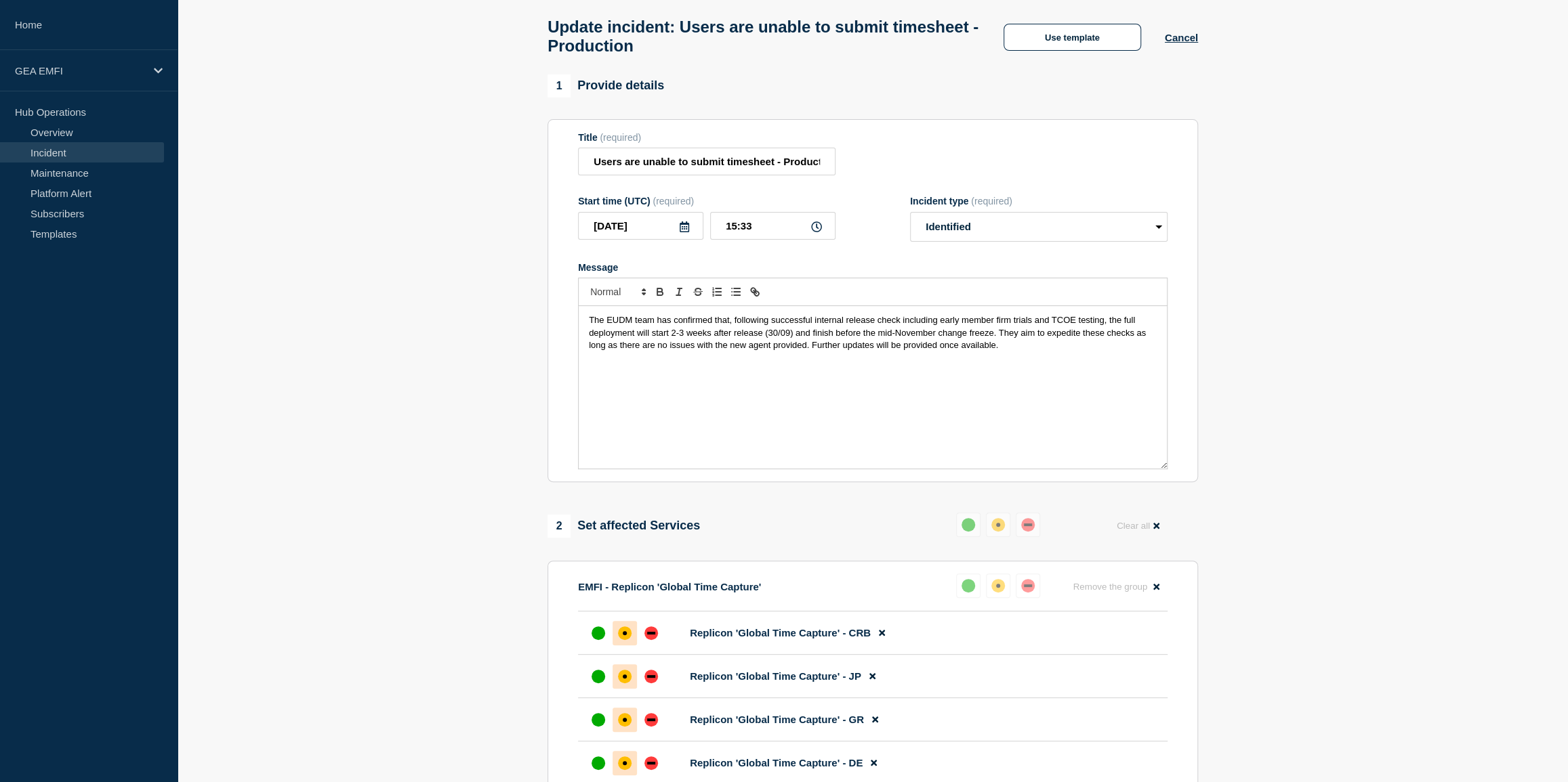
click at [898, 330] on span "The EUDM team has confirmed that, following successful internal release check i…" at bounding box center [869, 332] width 560 height 36
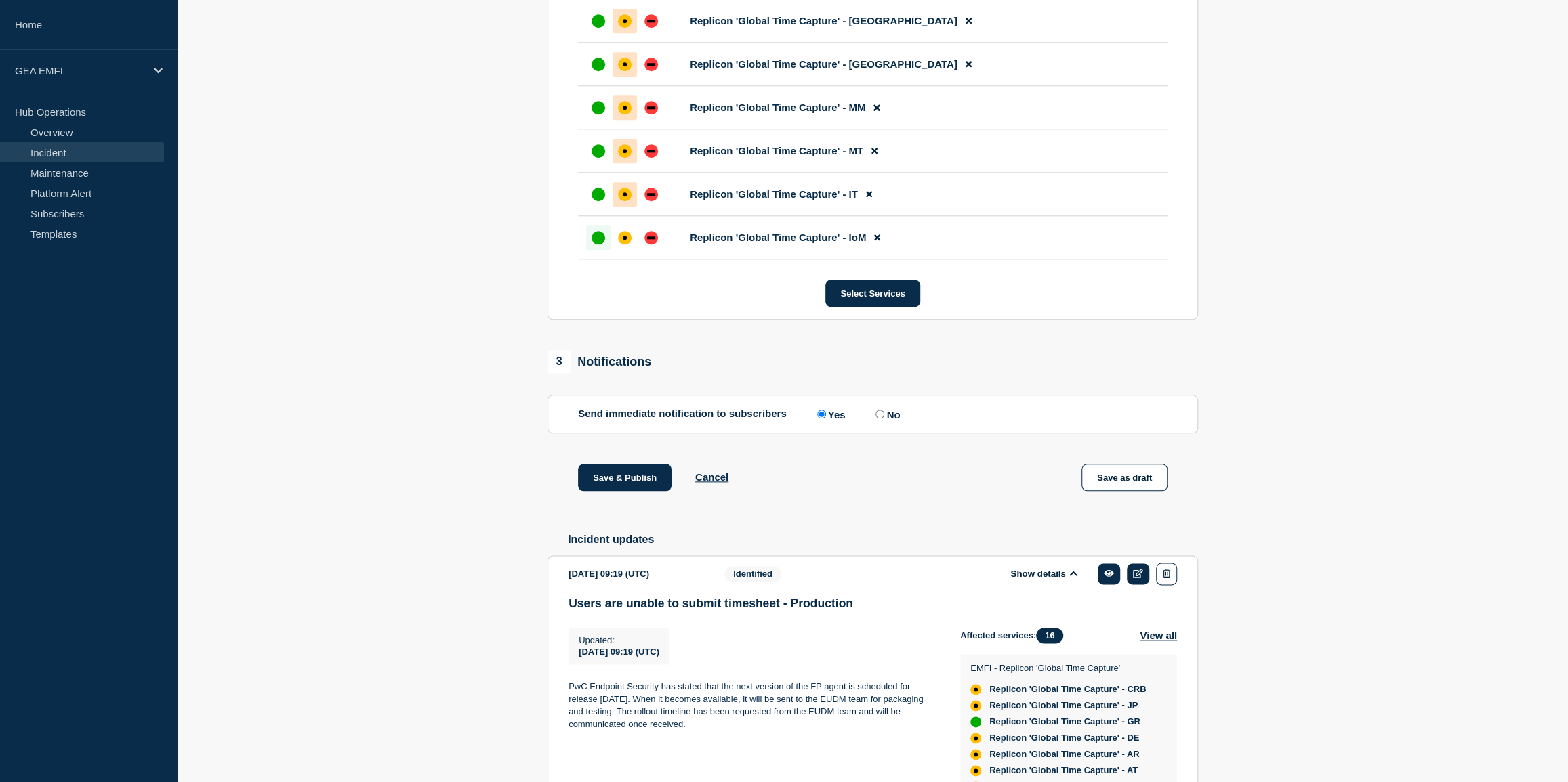
scroll to position [1109, 0]
click at [616, 475] on button "Save & Publish" at bounding box center [625, 477] width 93 height 27
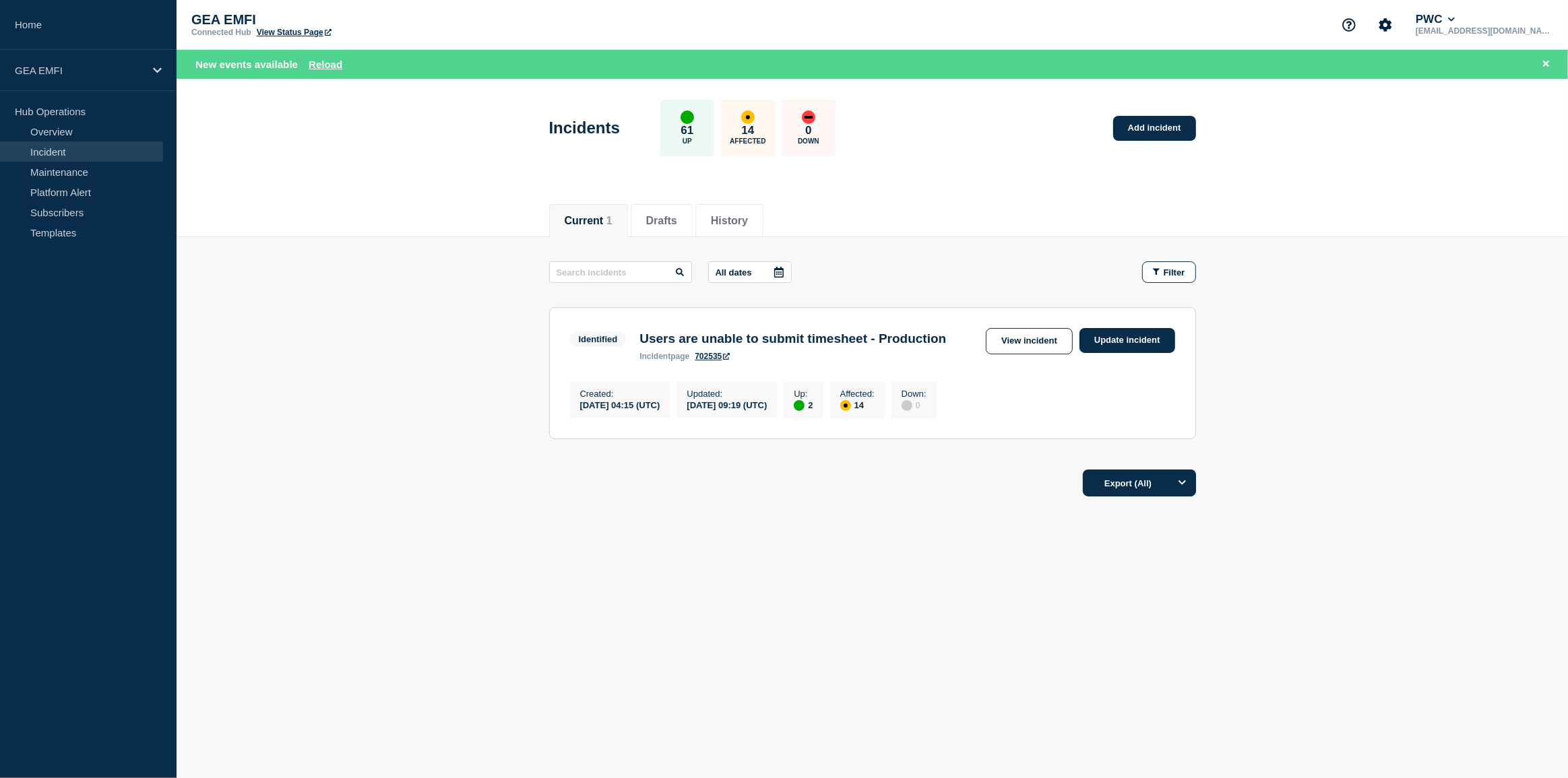
click at [1024, 350] on link "View incident" at bounding box center [1029, 341] width 87 height 26
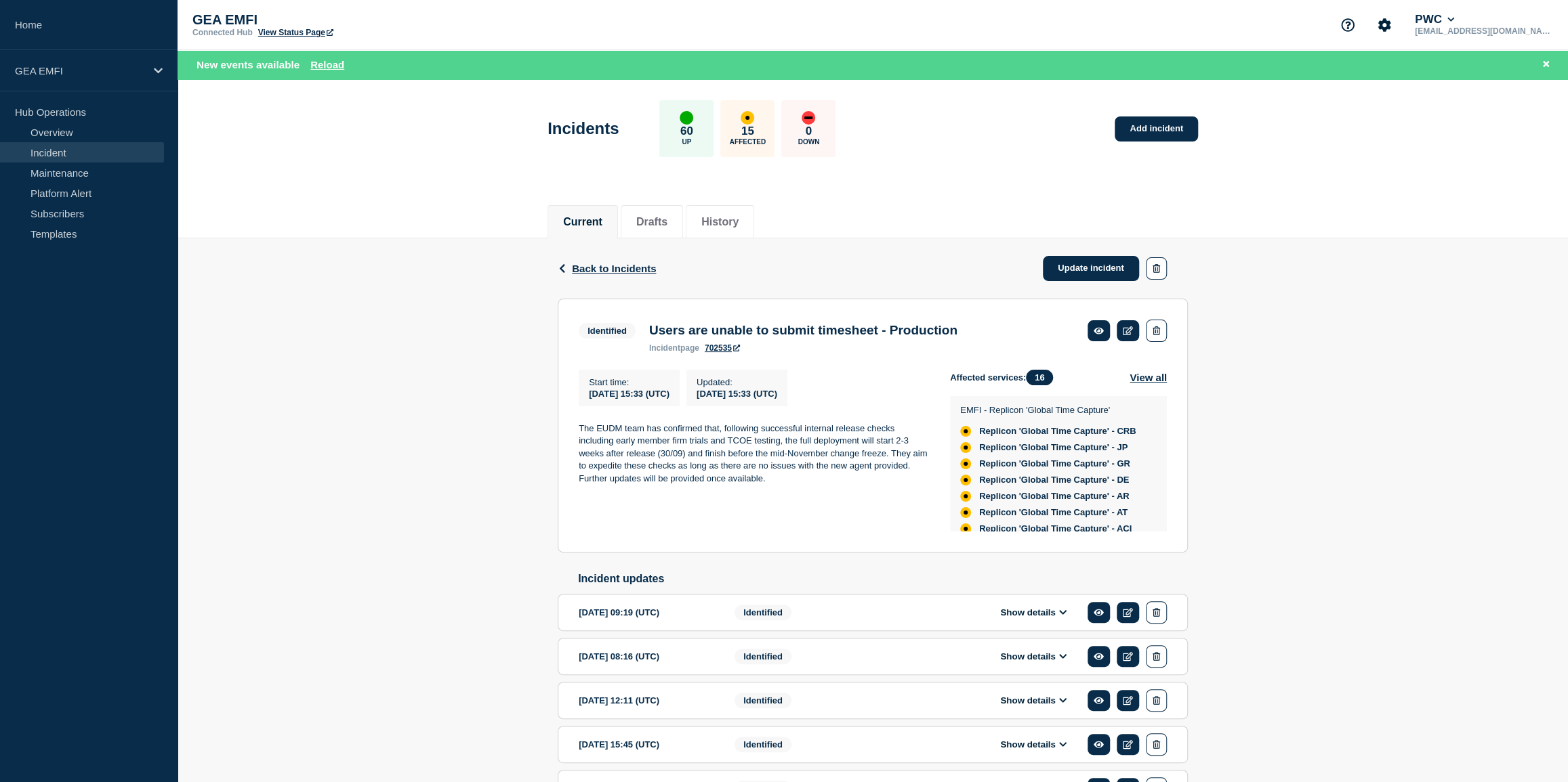
drag, startPoint x: 774, startPoint y: 481, endPoint x: 578, endPoint y: 435, distance: 201.3
click at [578, 435] on p "The EUDM team has confirmed that, following successful internal release checks …" at bounding box center [753, 454] width 349 height 62
copy p "The EUDM team has confirmed that, following successful internal release checks …"
